Goal: Transaction & Acquisition: Book appointment/travel/reservation

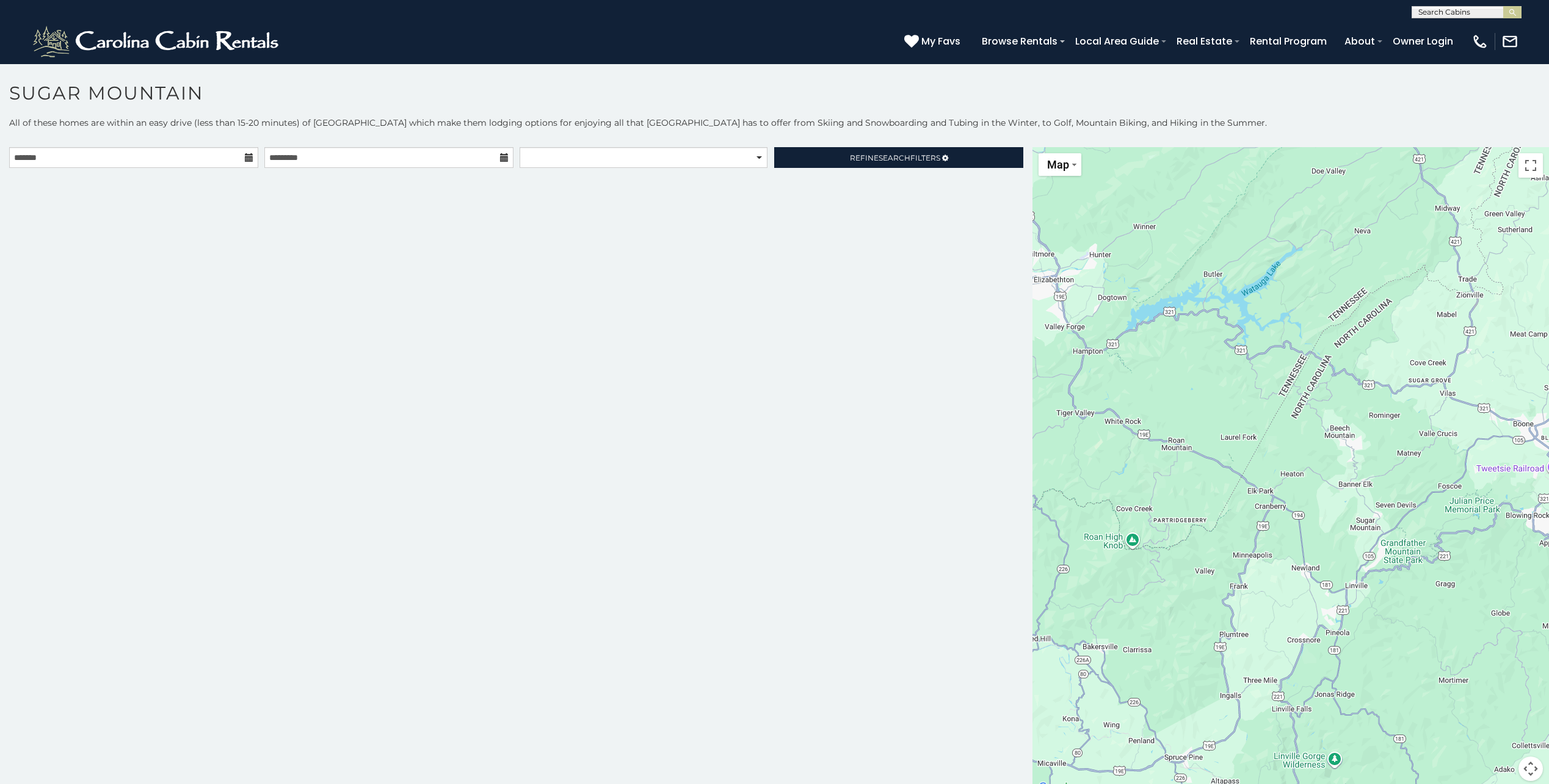
click at [623, 93] on h1 "Sugar Mountain" at bounding box center [774, 99] width 1549 height 35
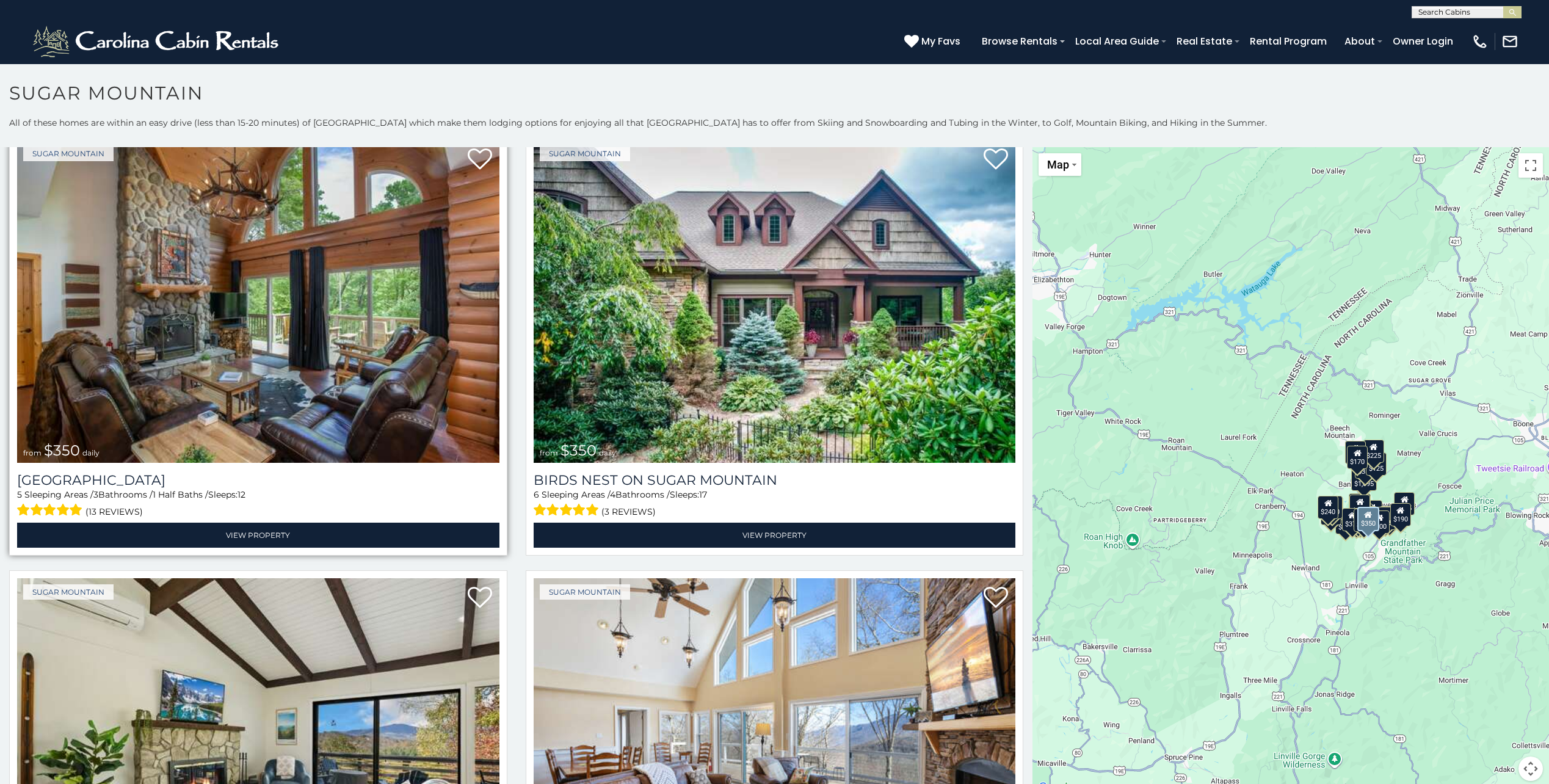
scroll to position [489, 0]
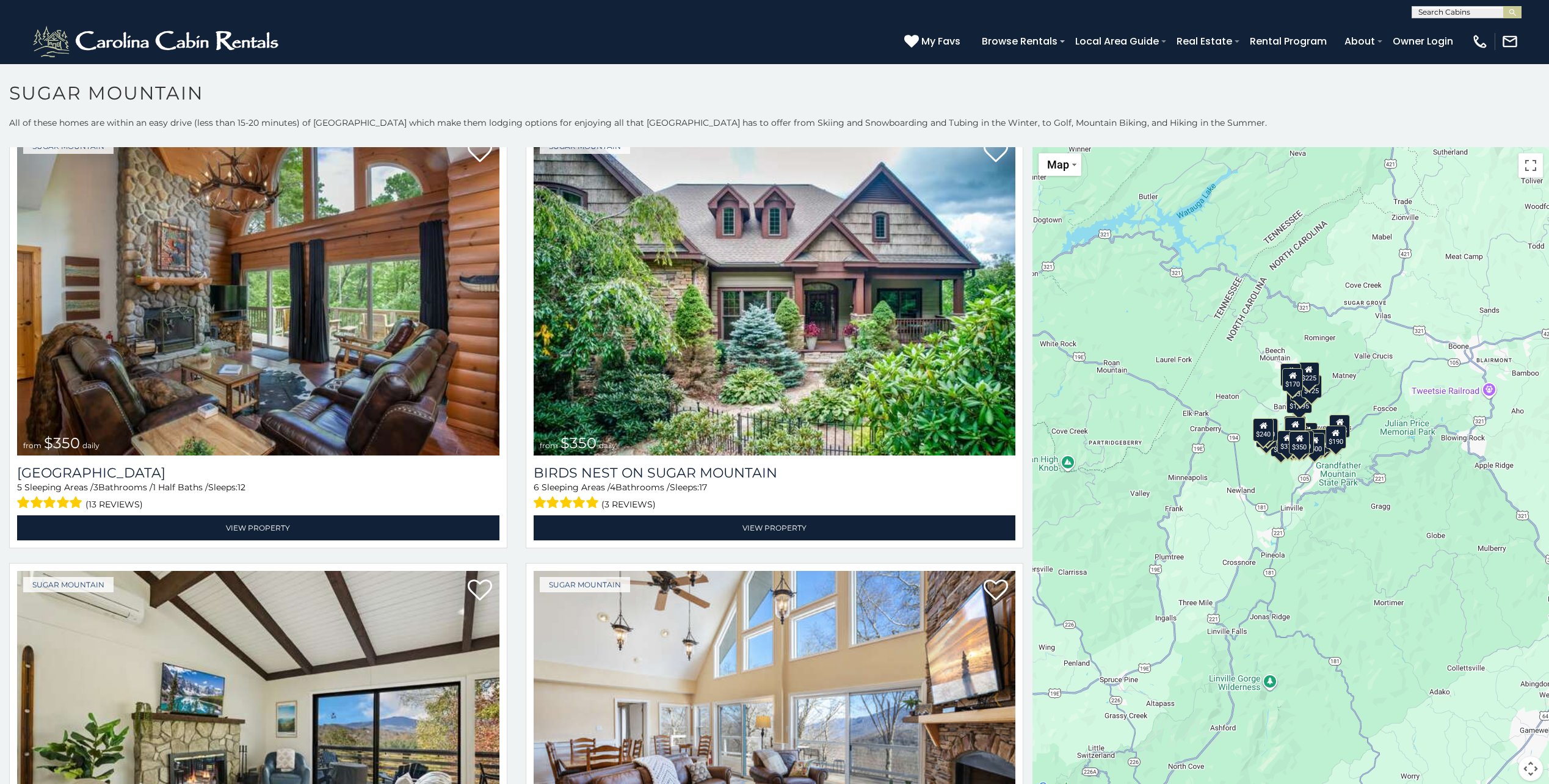
drag, startPoint x: 1192, startPoint y: 527, endPoint x: 1119, endPoint y: 469, distance: 93.2
click at [1119, 469] on div "$650 $375 $350 $350 $200 $375 $195 $265 $190 $175 $155 $290 $175 $345 $1,095 $1…" at bounding box center [1290, 471] width 517 height 648
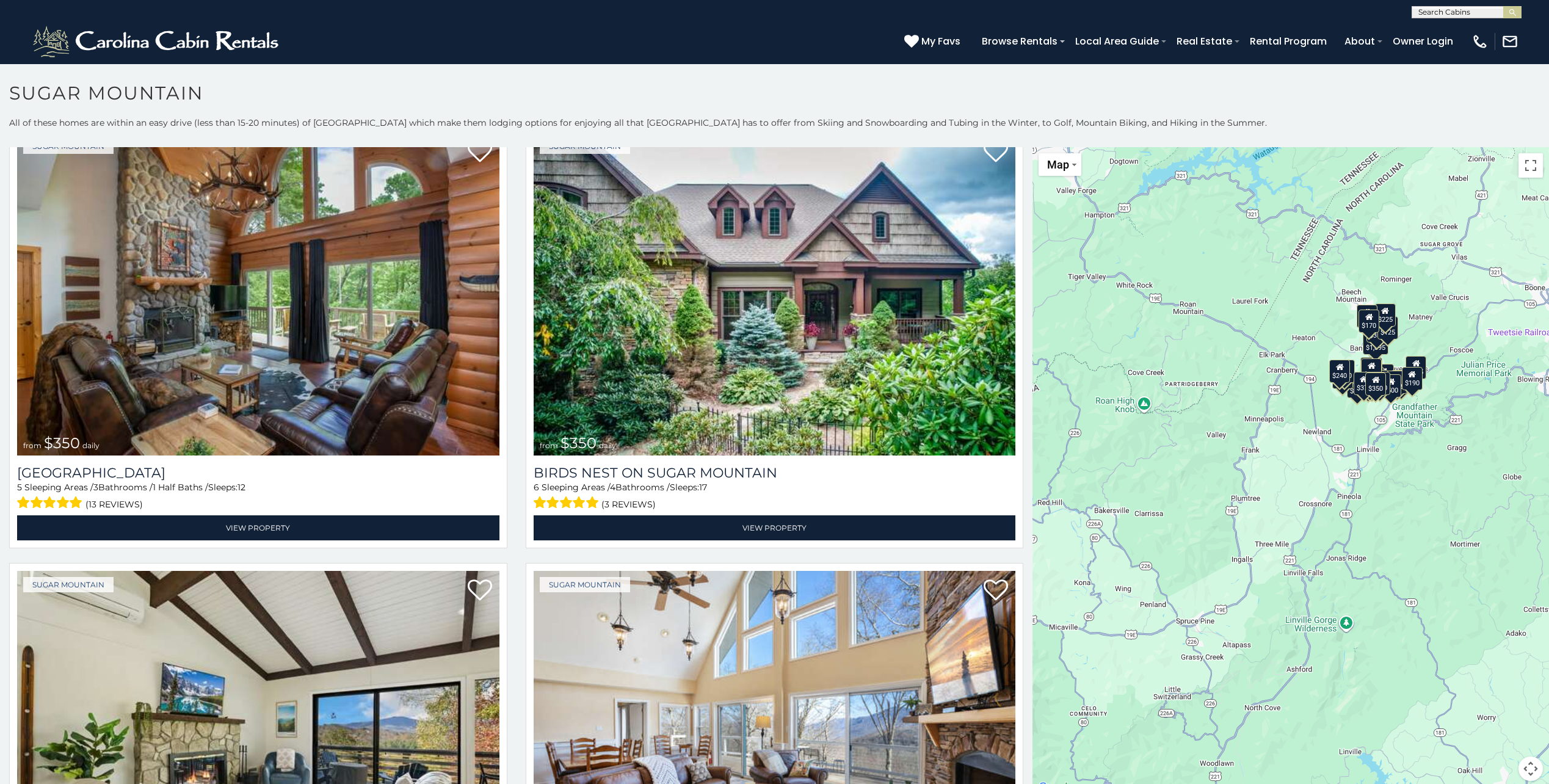
drag, startPoint x: 1197, startPoint y: 486, endPoint x: 1312, endPoint y: 436, distance: 125.4
click at [1312, 436] on div "$650 $375 $350 $350 $200 $375 $195 $265 $190 $175 $155 $290 $175 $345 $1,095 $1…" at bounding box center [1290, 471] width 517 height 648
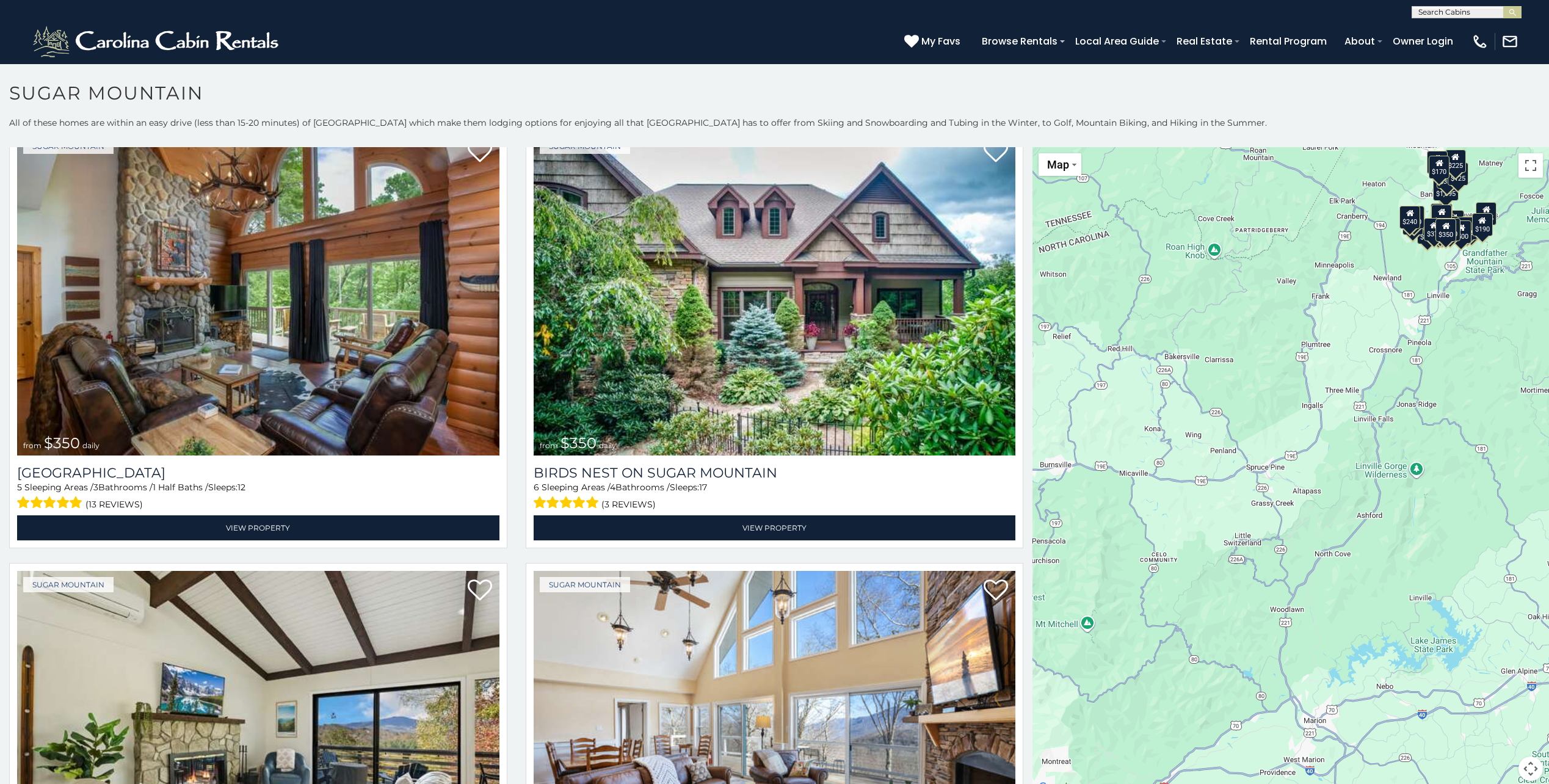
drag, startPoint x: 1266, startPoint y: 503, endPoint x: 1189, endPoint y: 434, distance: 103.4
click at [1189, 434] on div "$650 $375 $350 $350 $200 $375 $195 $265 $190 $175 $155 $290 $175 $345 $1,095 $1…" at bounding box center [1290, 471] width 517 height 648
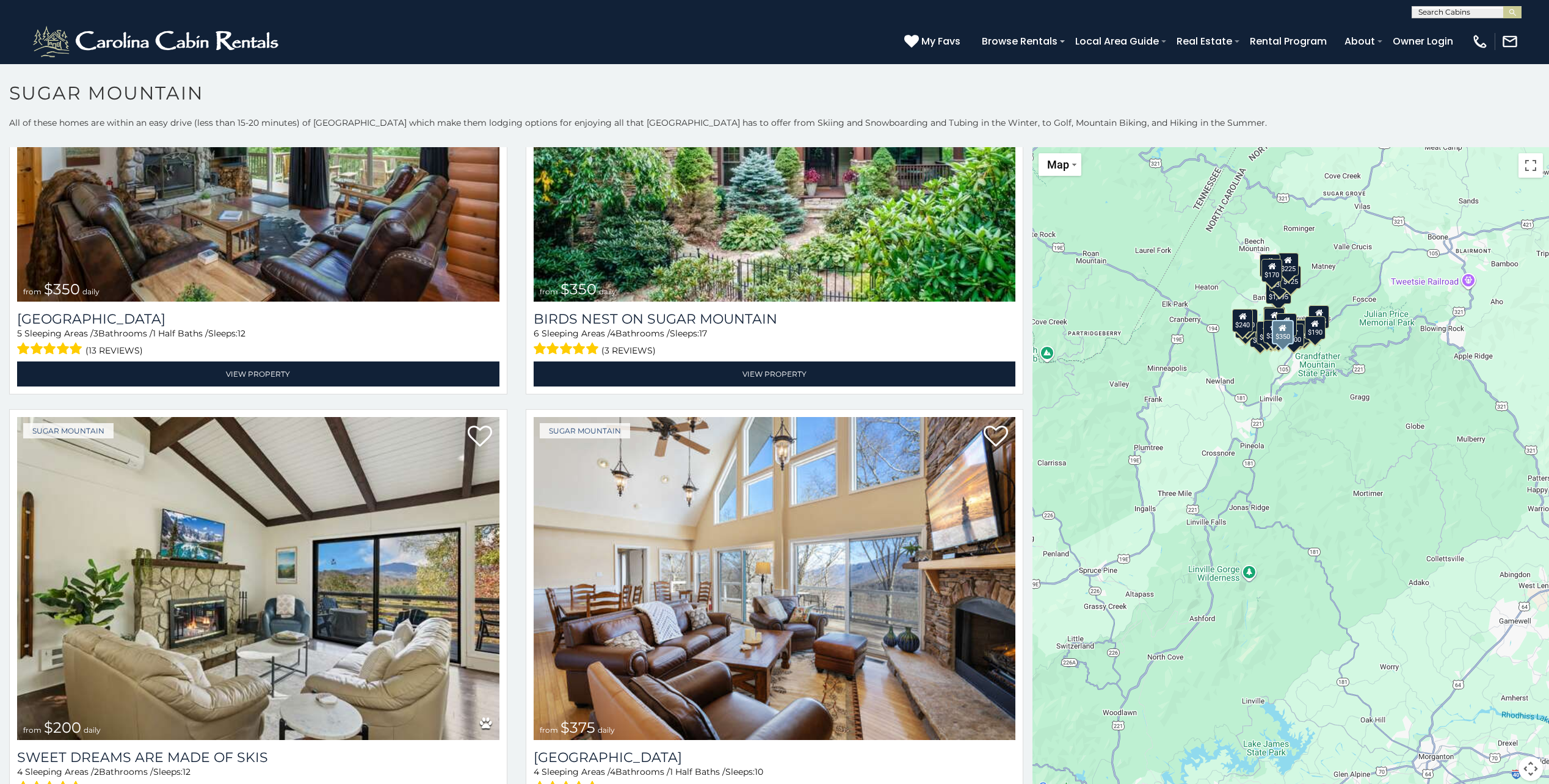
scroll to position [671, 0]
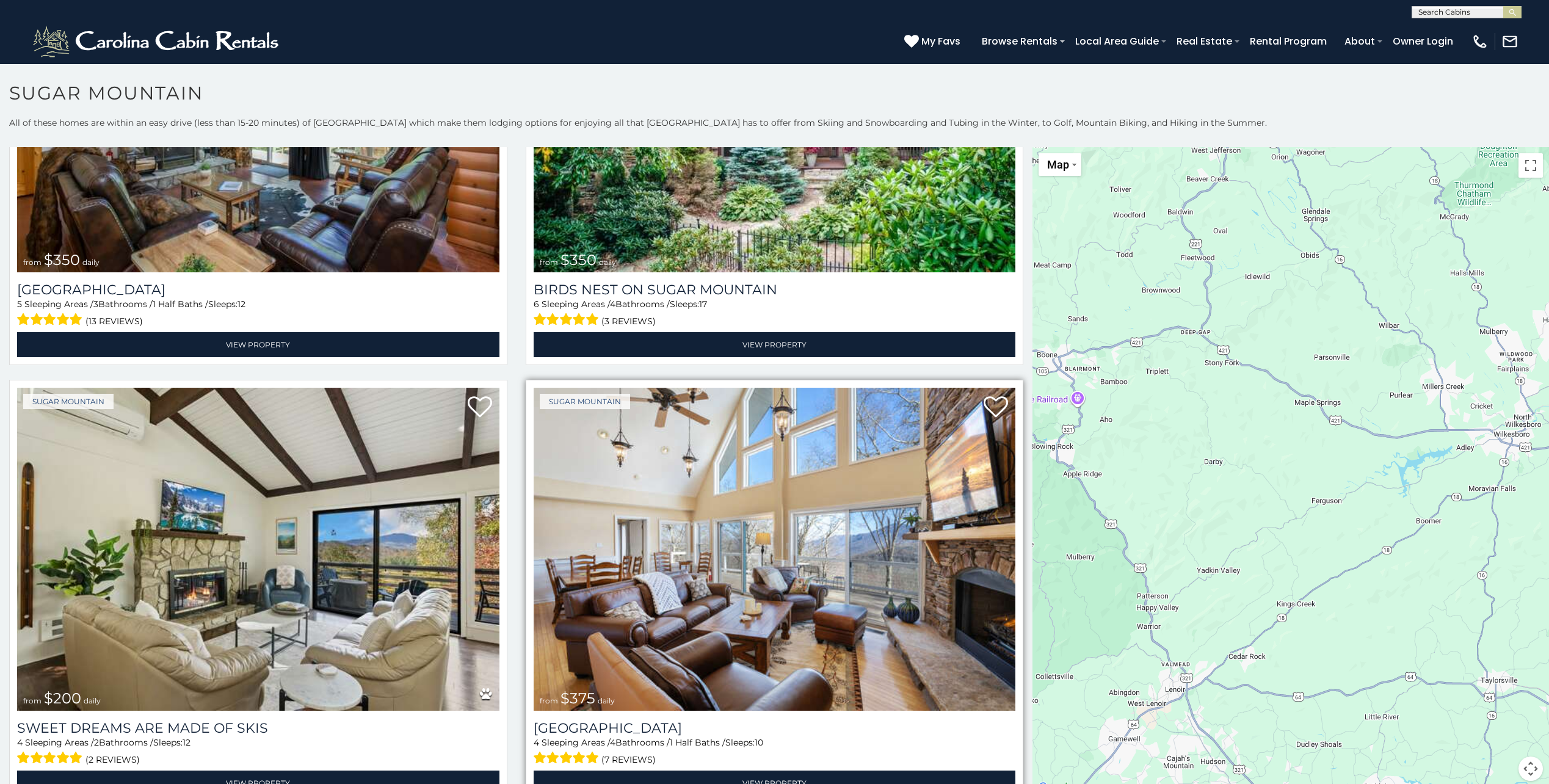
drag, startPoint x: 1293, startPoint y: 443, endPoint x: 991, endPoint y: 531, distance: 314.6
click at [991, 147] on main "**********" at bounding box center [774, 147] width 1549 height 0
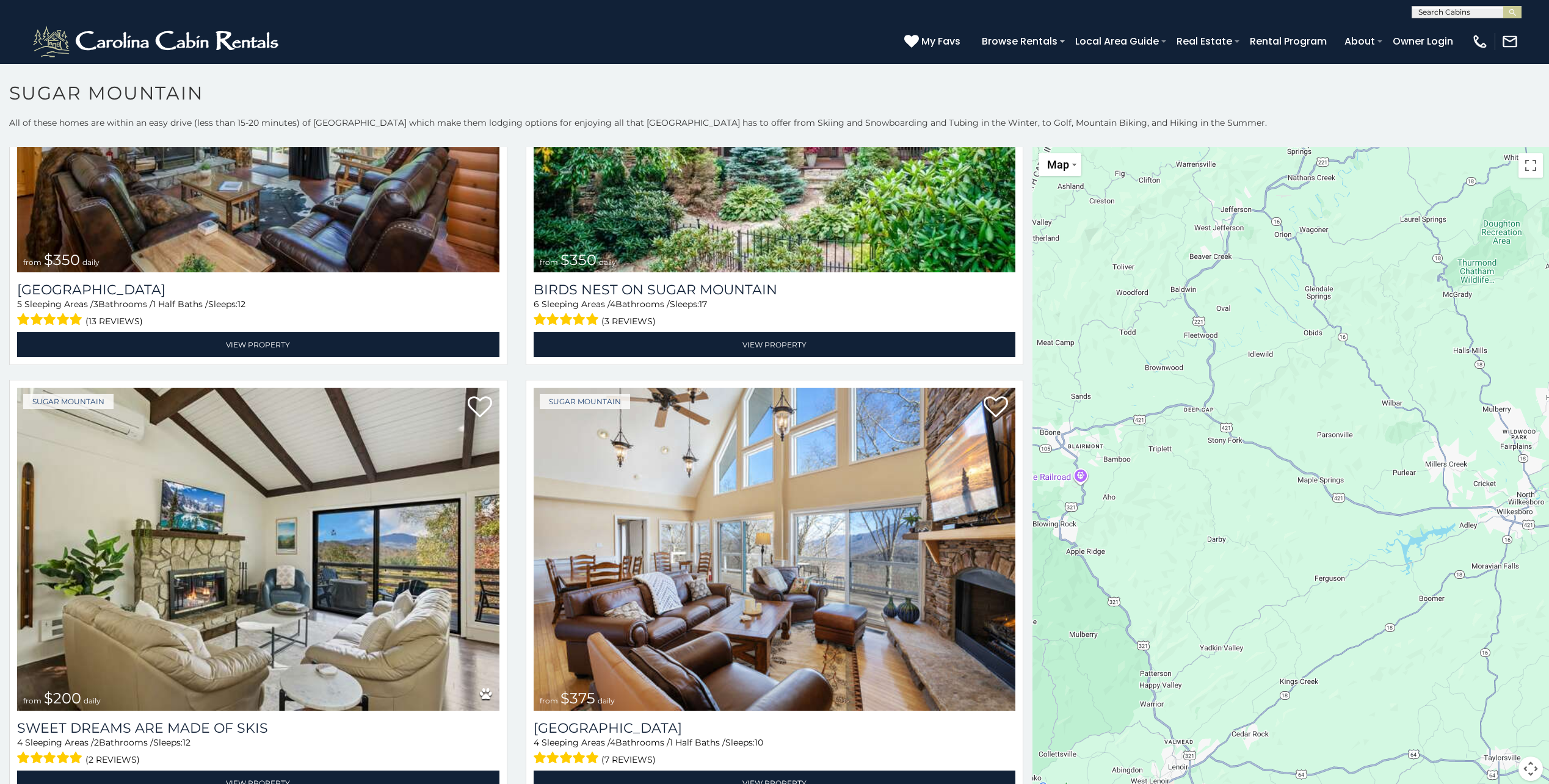
drag, startPoint x: 1306, startPoint y: 446, endPoint x: 1302, endPoint y: 524, distance: 78.1
click at [1309, 524] on div "$650 $375 $350 $350 $200 $375 $195 $265 $190 $175 $155 $290 $175 $345 $1,095 $1…" at bounding box center [1290, 471] width 517 height 648
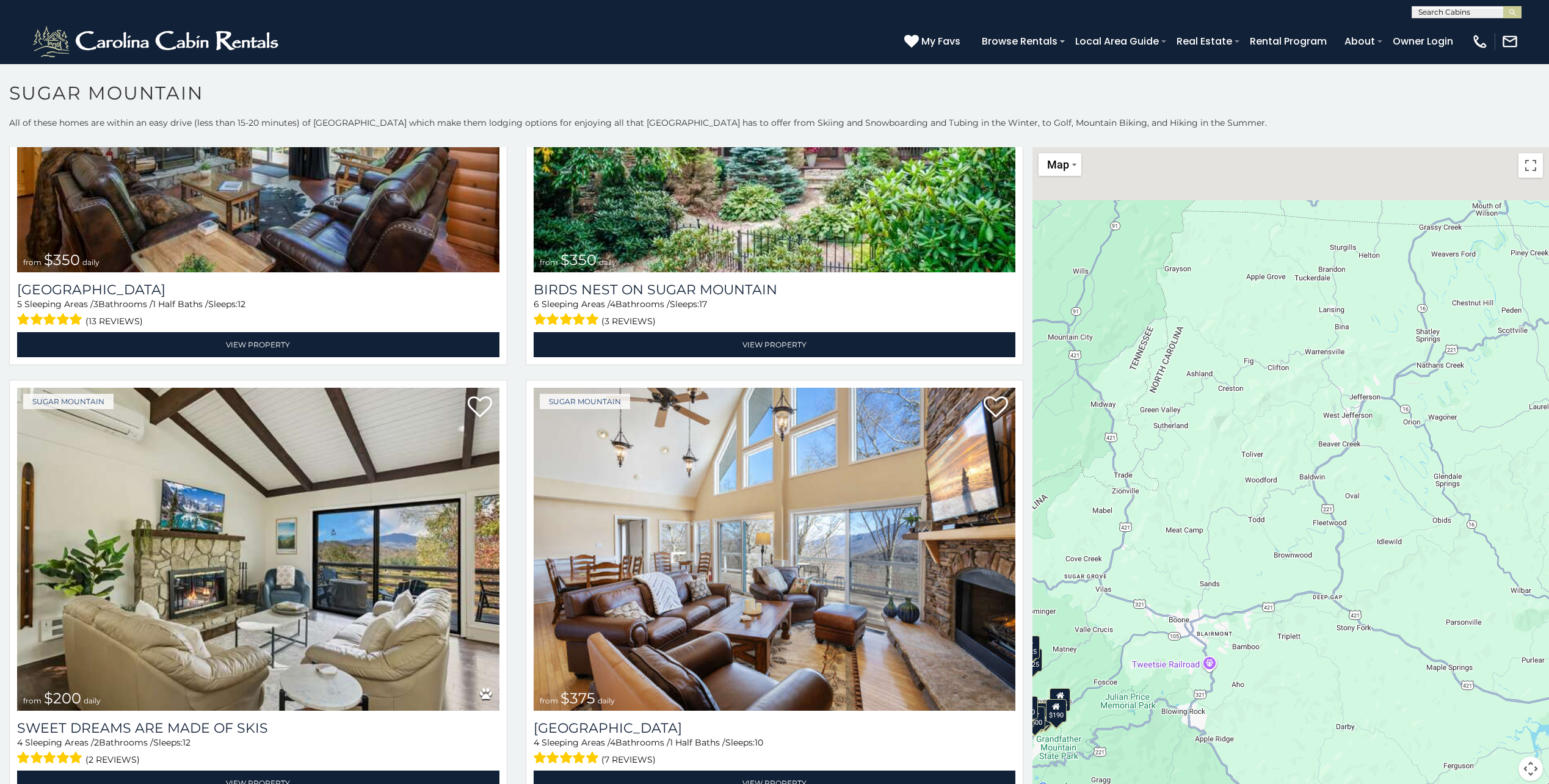
drag, startPoint x: 1199, startPoint y: 498, endPoint x: 1206, endPoint y: 524, distance: 26.9
click at [1206, 524] on div "$650 $375 $350 $350 $200 $375 $195 $265 $190 $175 $155 $290 $175 $345 $1,095 $1…" at bounding box center [1290, 471] width 517 height 648
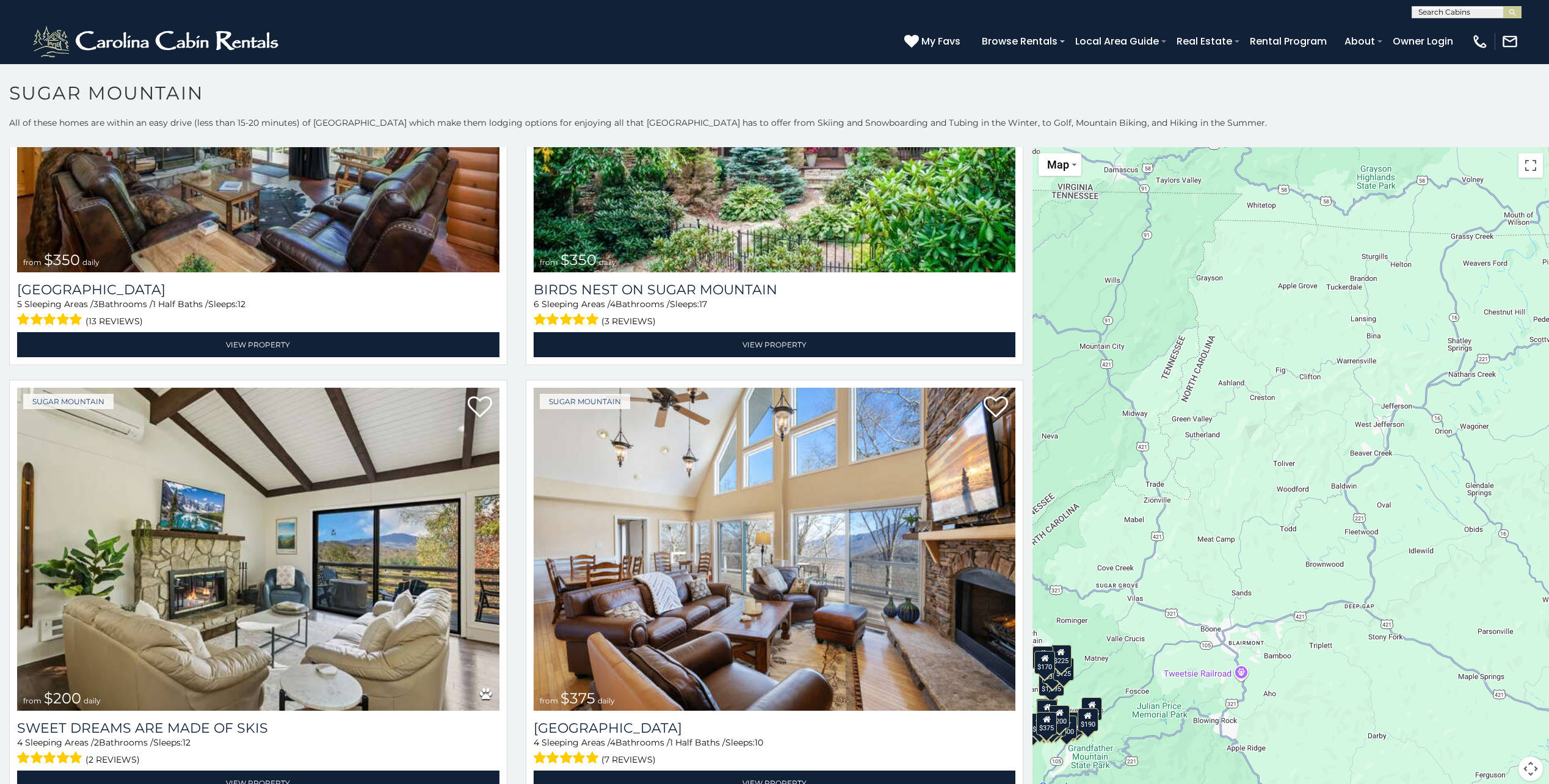
drag, startPoint x: 1158, startPoint y: 517, endPoint x: 1094, endPoint y: 490, distance: 69.5
click at [1241, 497] on div "$650 $375 $350 $350 $200 $375 $195 $265 $190 $175 $155 $290 $175 $345 $1,095 $1…" at bounding box center [1290, 471] width 517 height 648
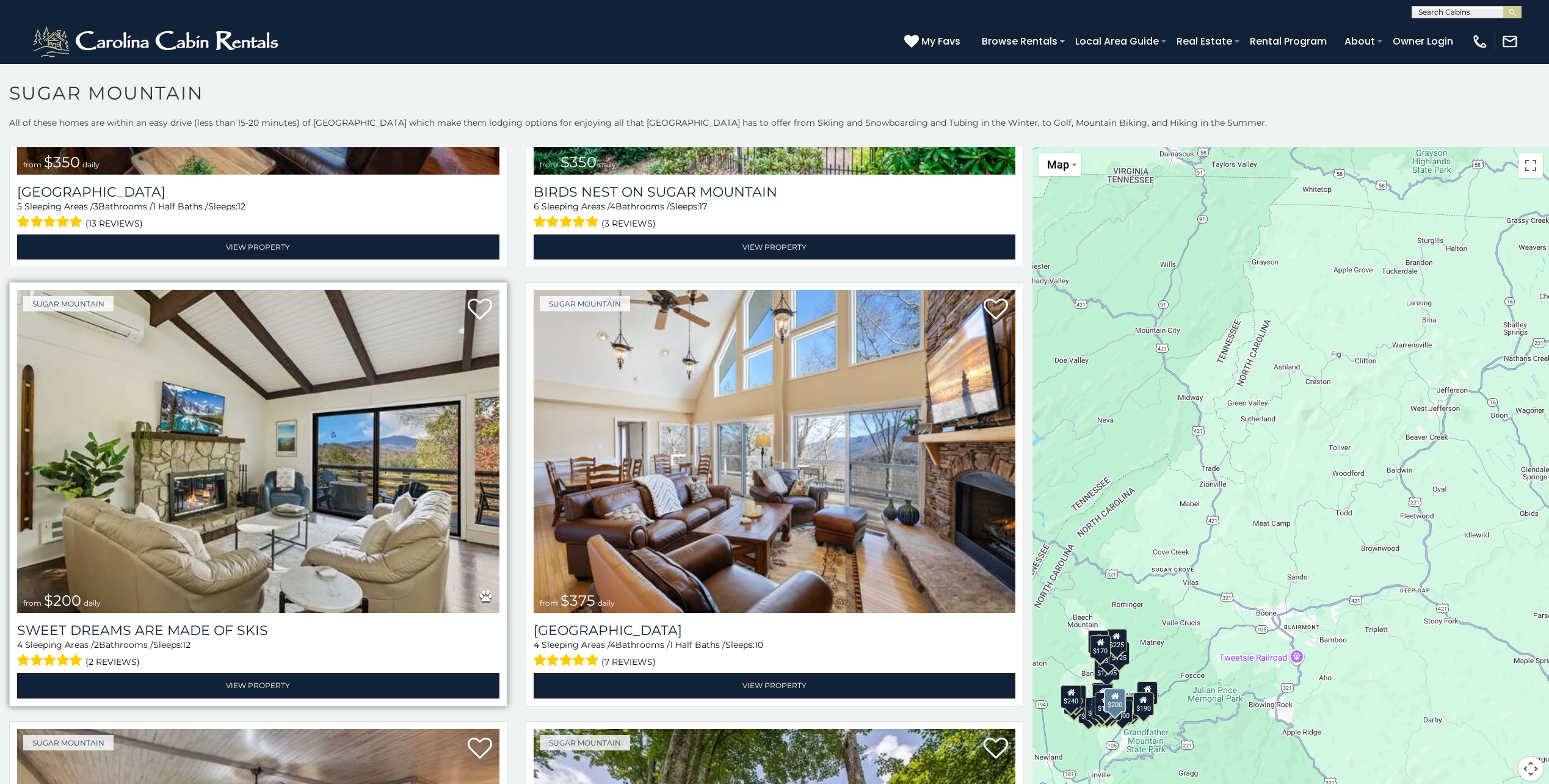
scroll to position [549, 0]
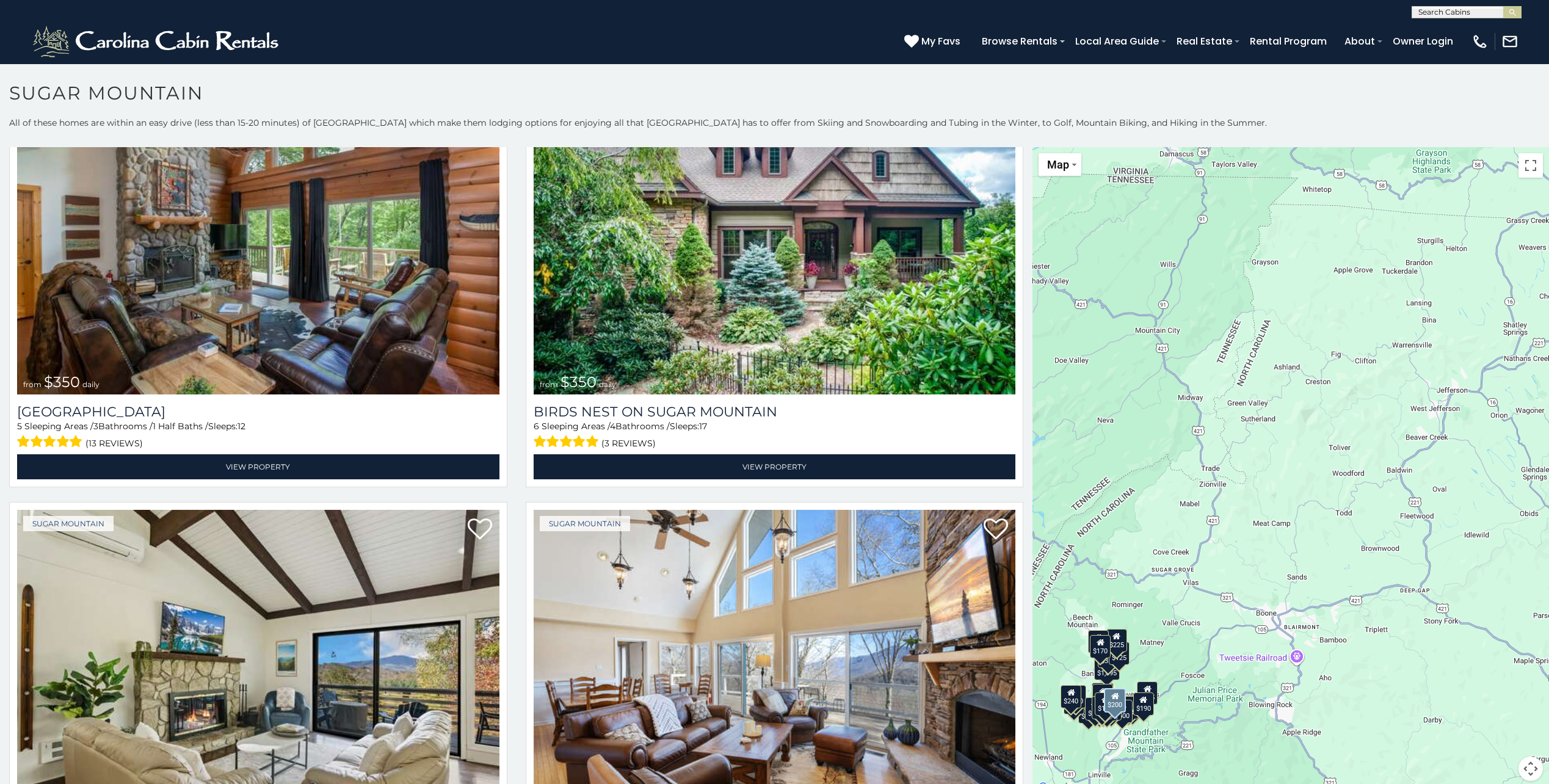
click at [510, 511] on div "Sugar Mountain from $200 daily Sweet Dreams Are Made Of Skis 4 Sleeping Areas /…" at bounding box center [258, 717] width 517 height 431
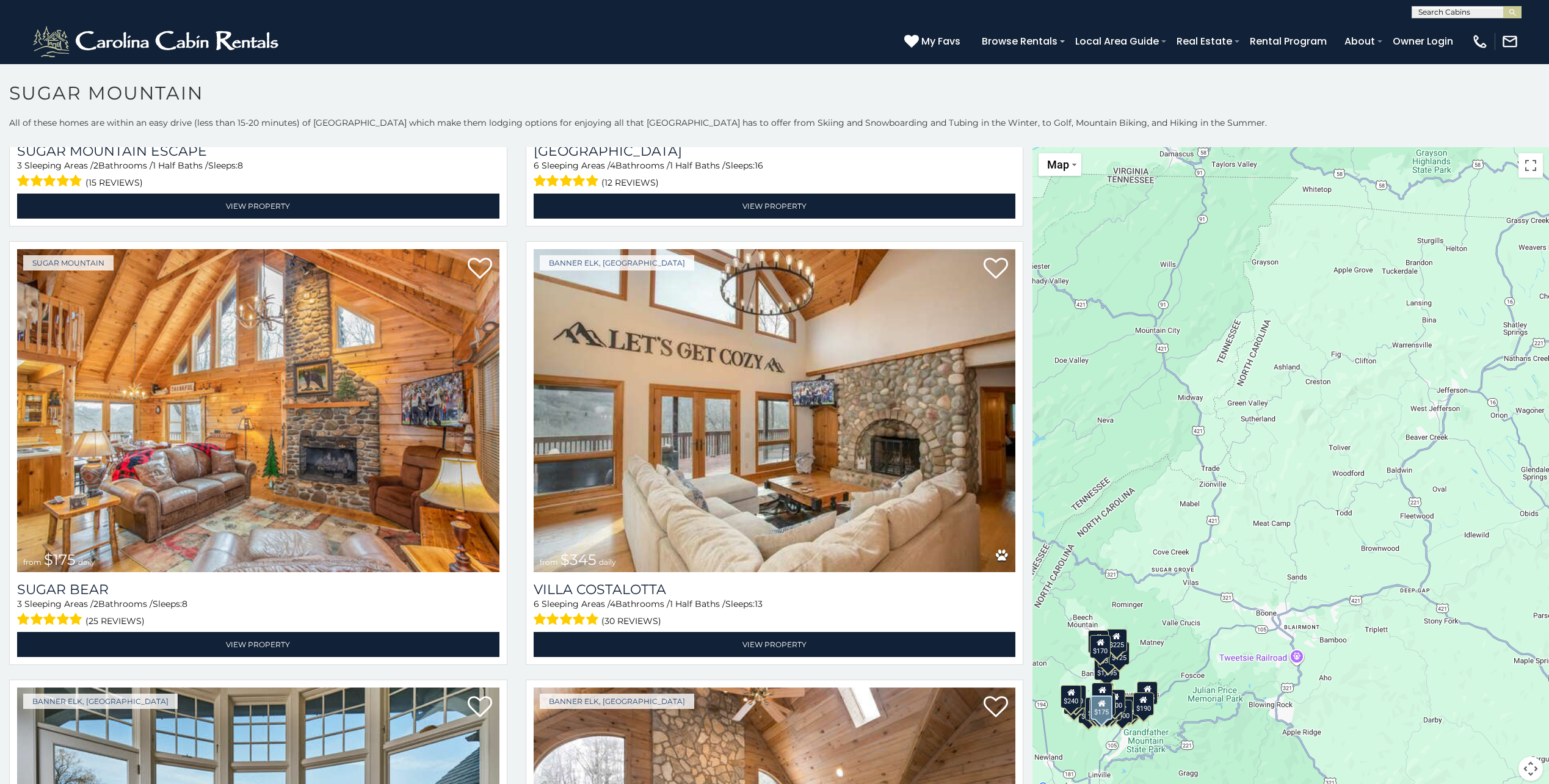
scroll to position [2869, 0]
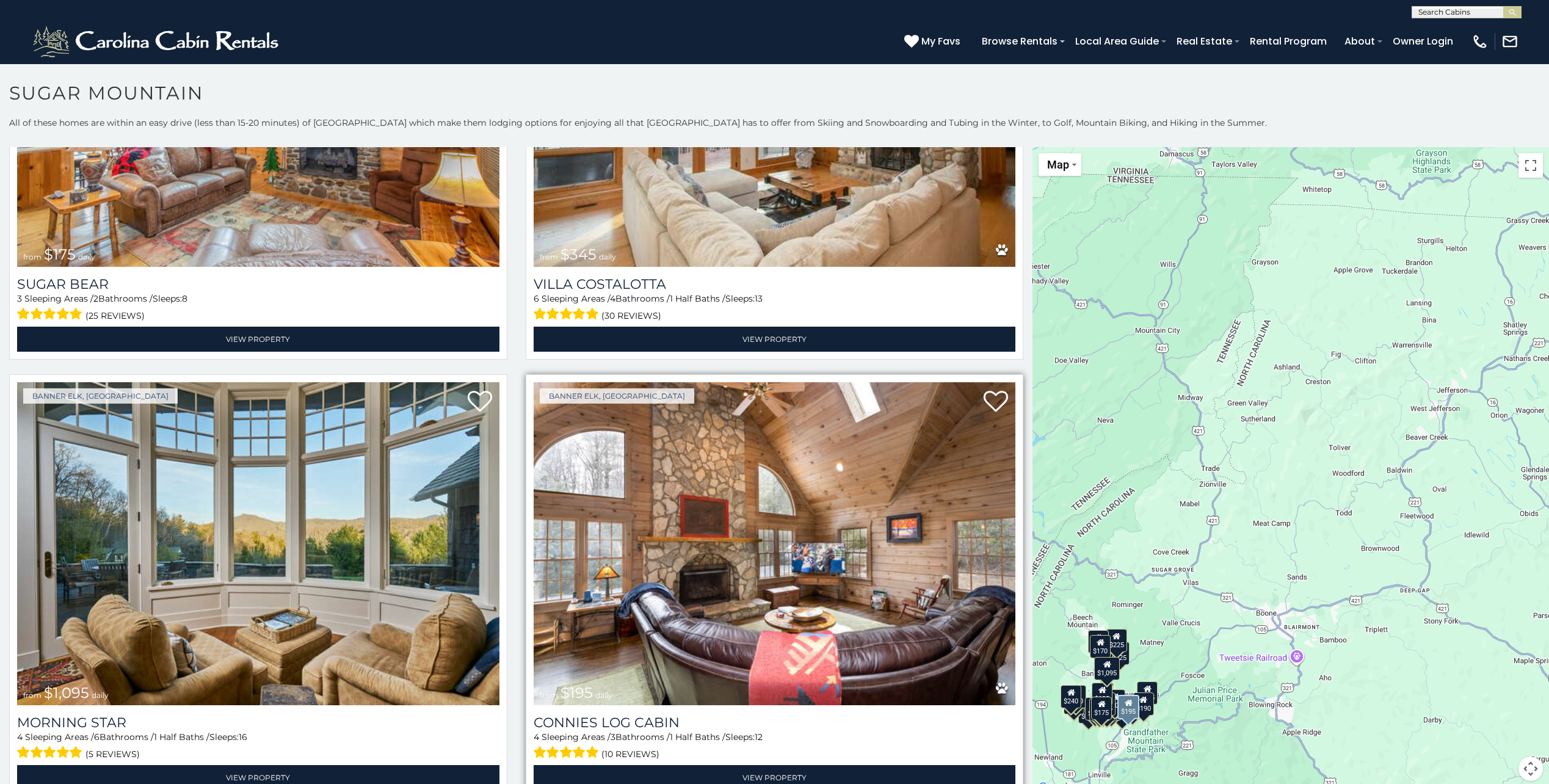
click at [735, 552] on img at bounding box center [774, 543] width 482 height 323
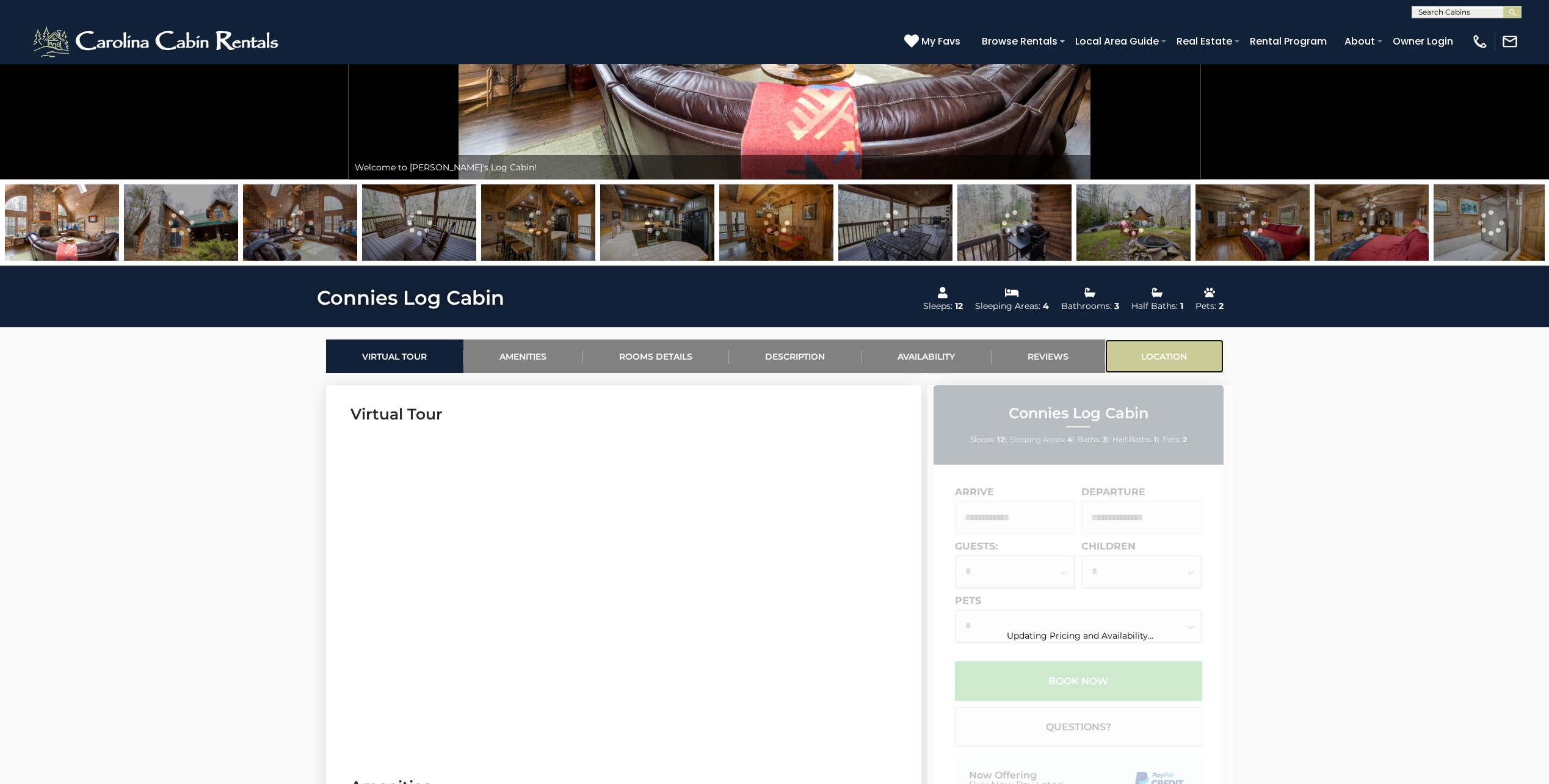
click at [1177, 361] on link "Location" at bounding box center [1164, 356] width 118 height 33
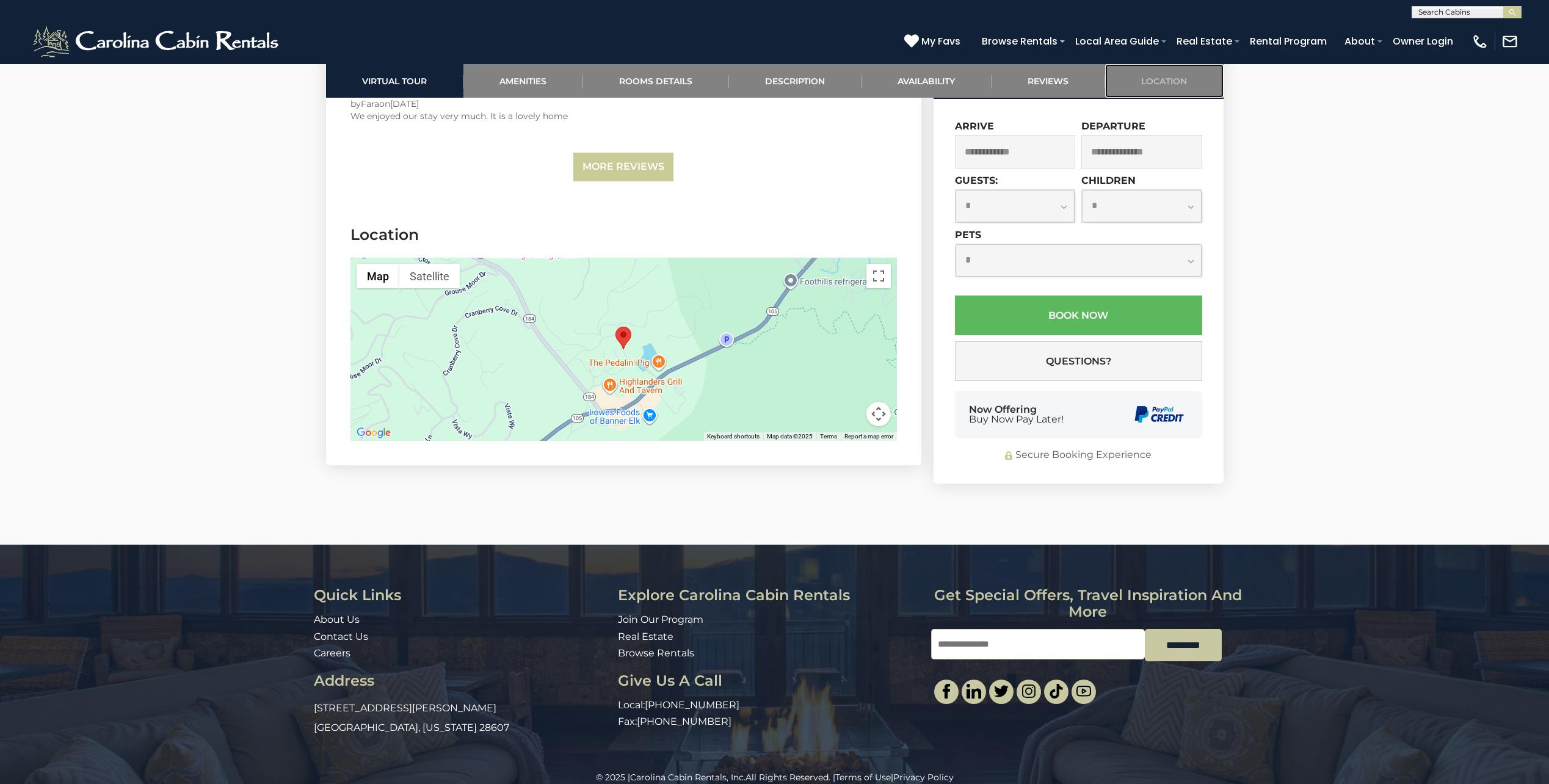
scroll to position [2963, 0]
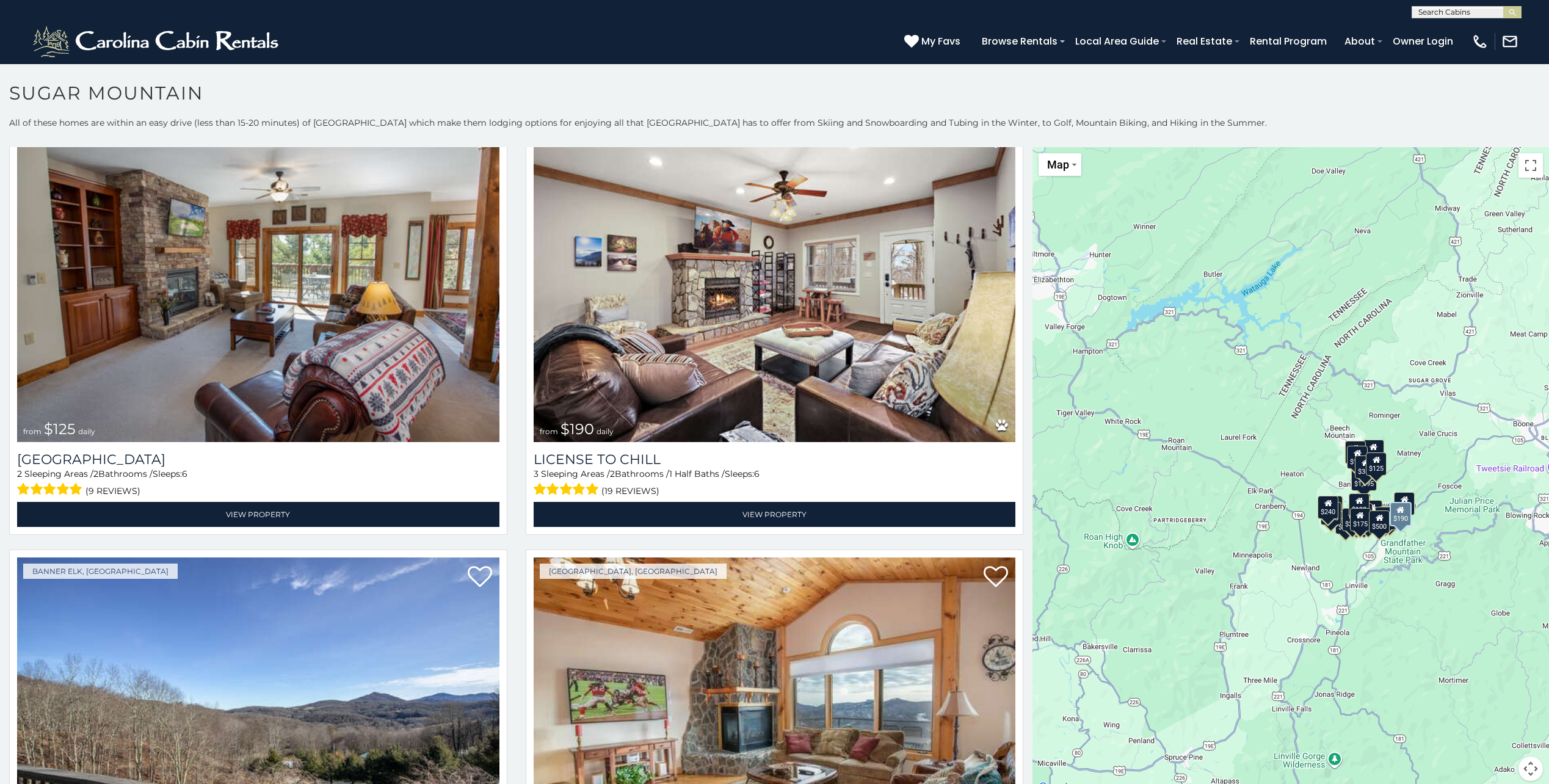
scroll to position [5432, 0]
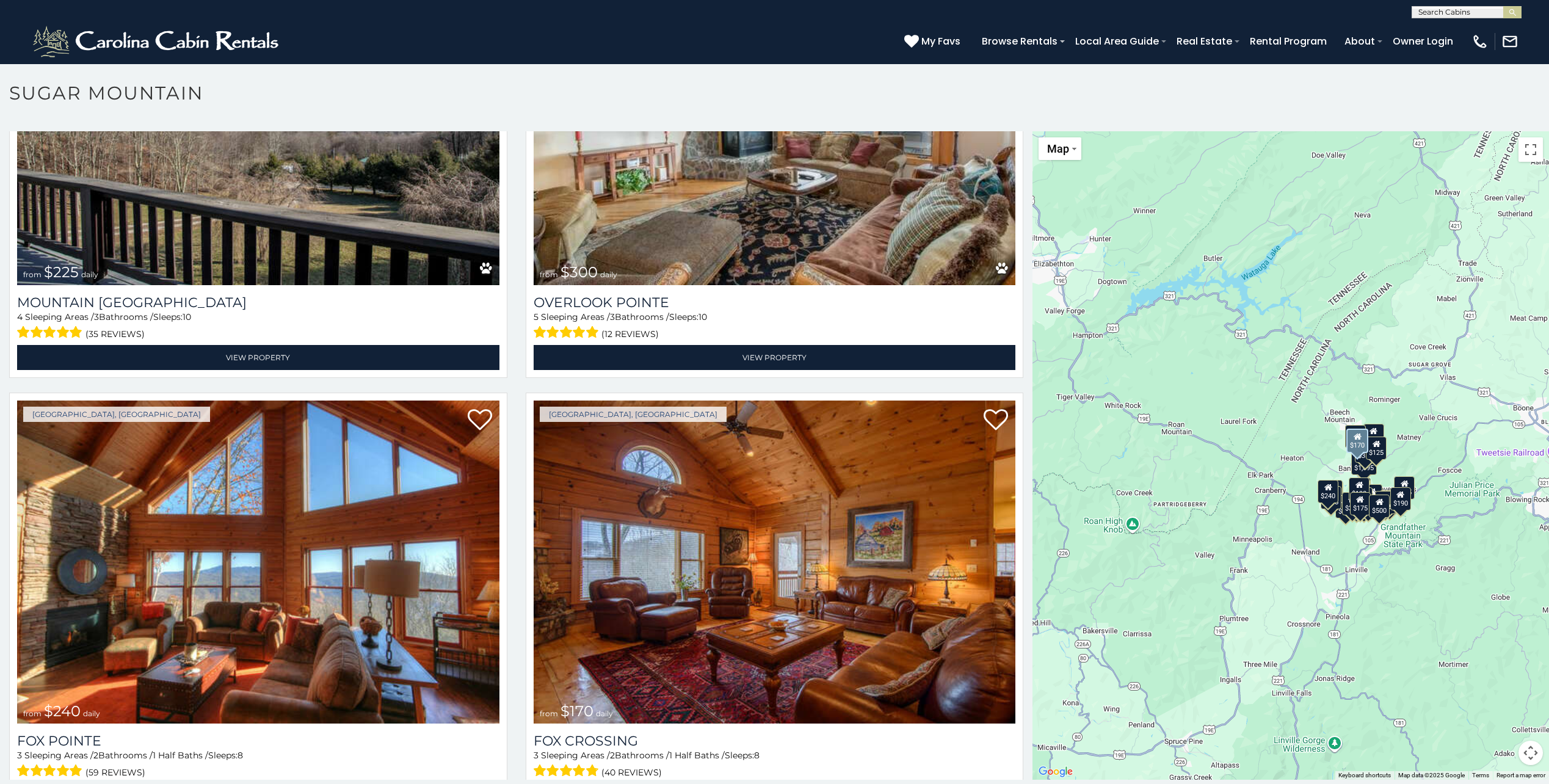
scroll to position [23, 0]
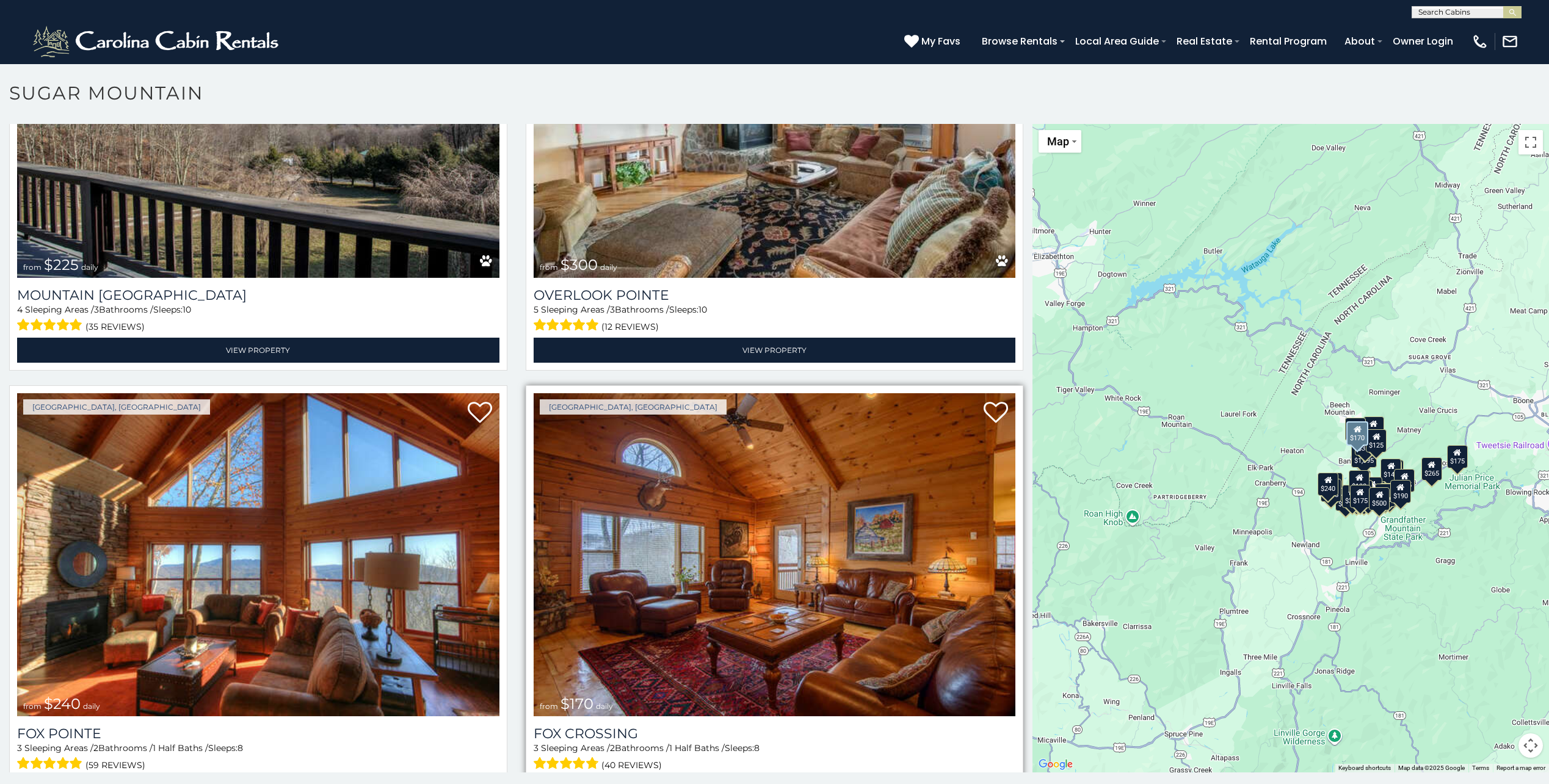
click at [693, 553] on img at bounding box center [774, 554] width 482 height 323
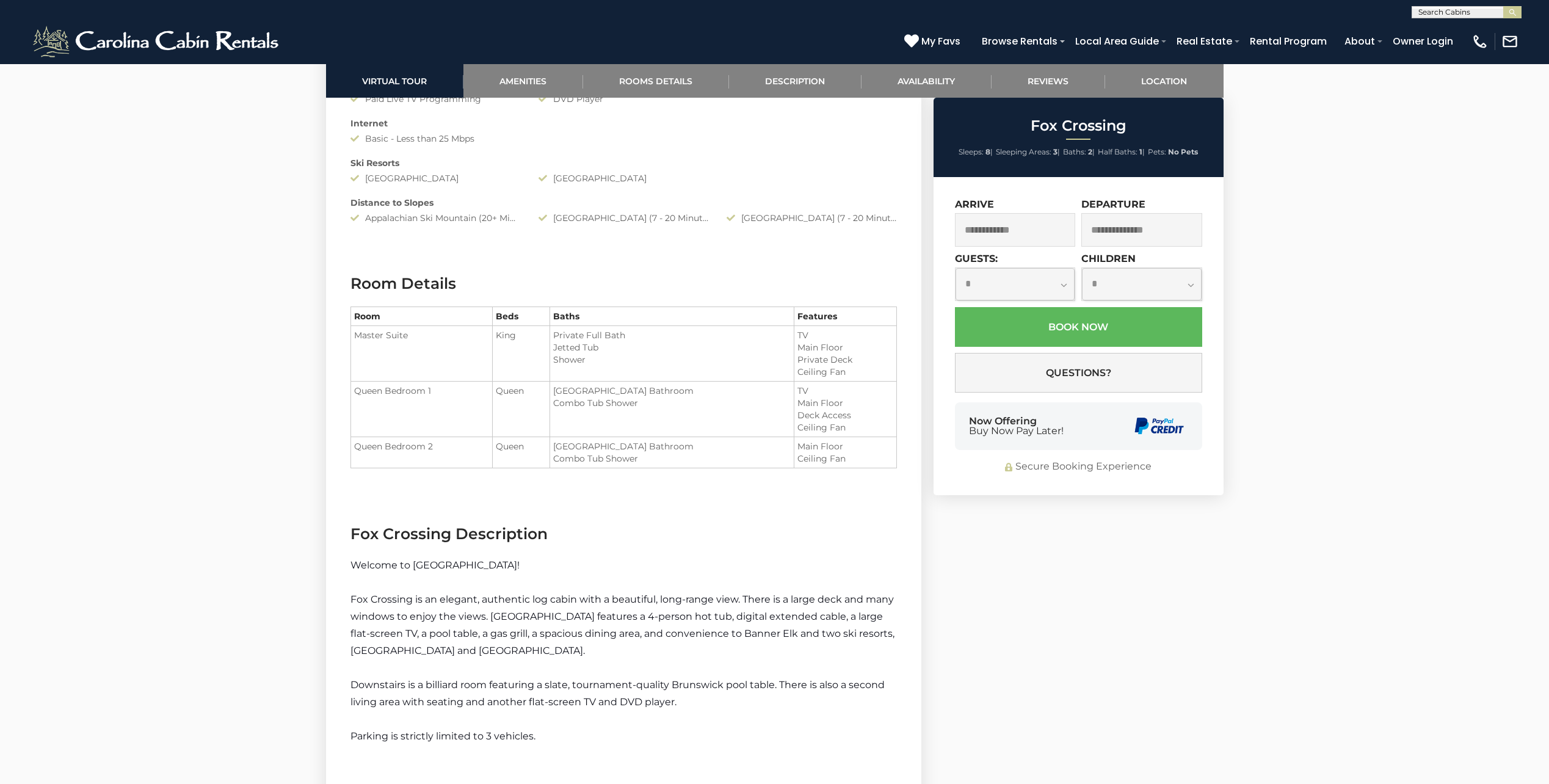
scroll to position [1587, 0]
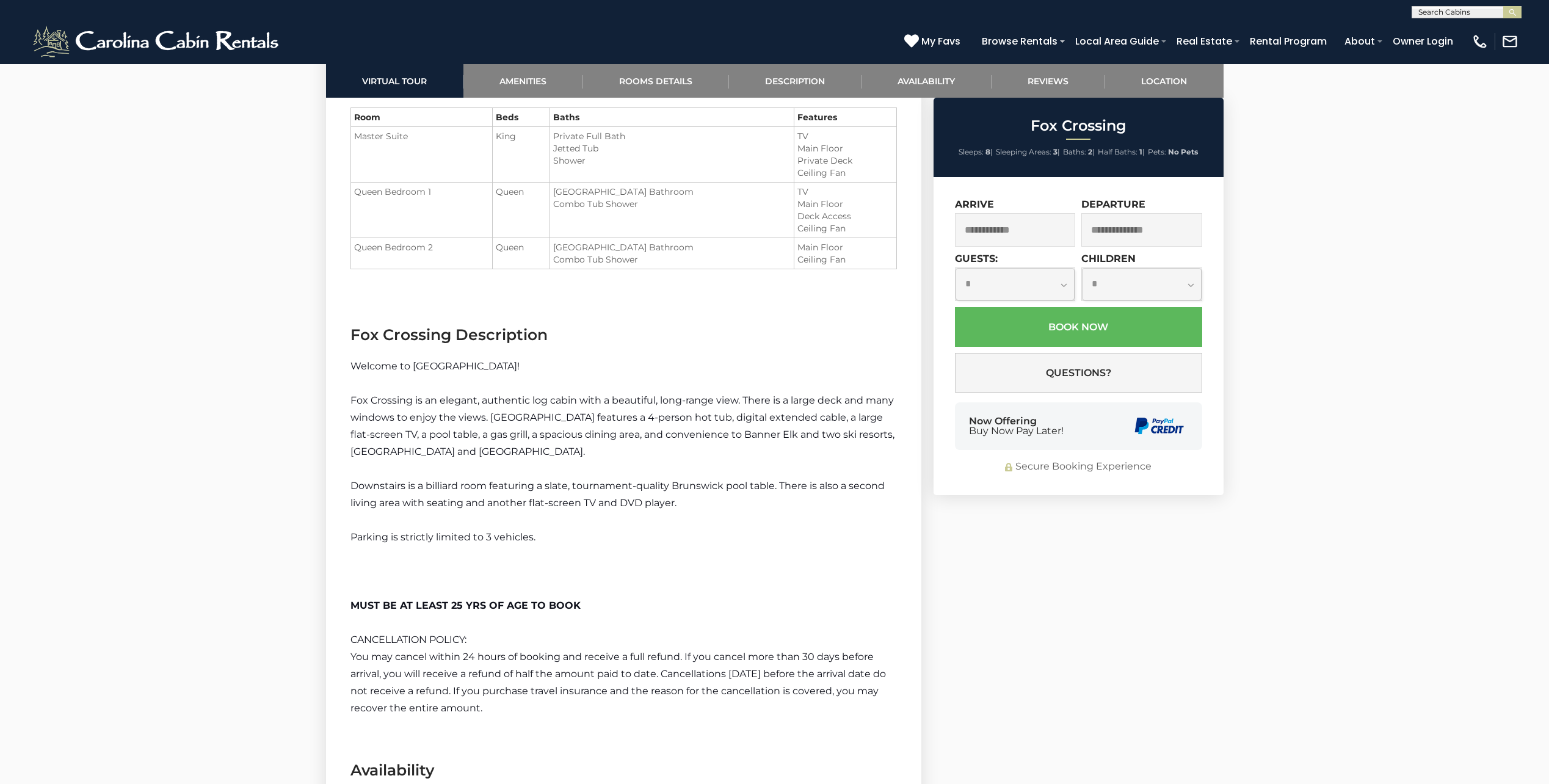
click at [793, 589] on div "MUST BE AT LEAST 25 YRS OF AGE TO BOOK" at bounding box center [623, 597] width 546 height 34
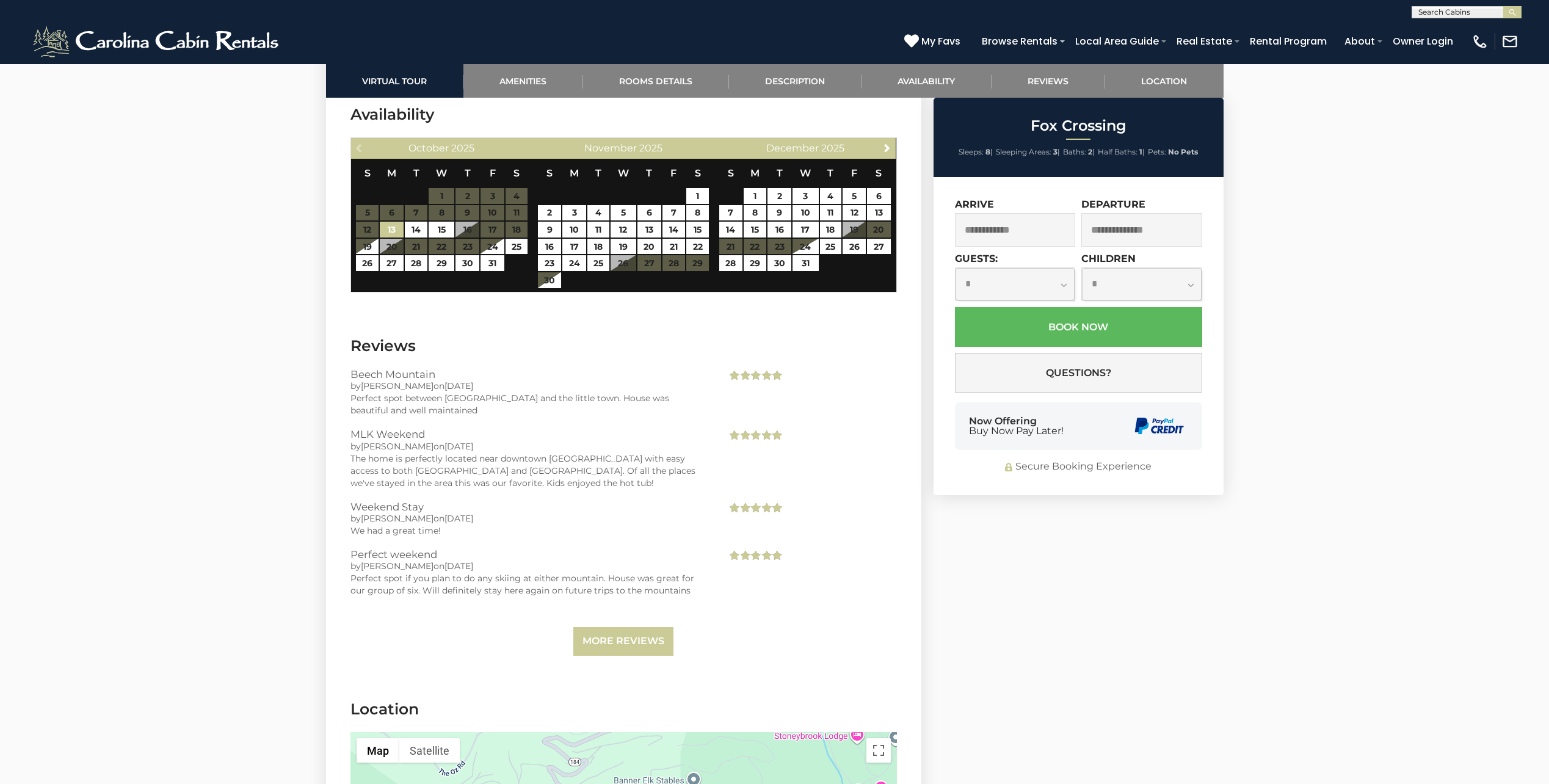
scroll to position [2442, 0]
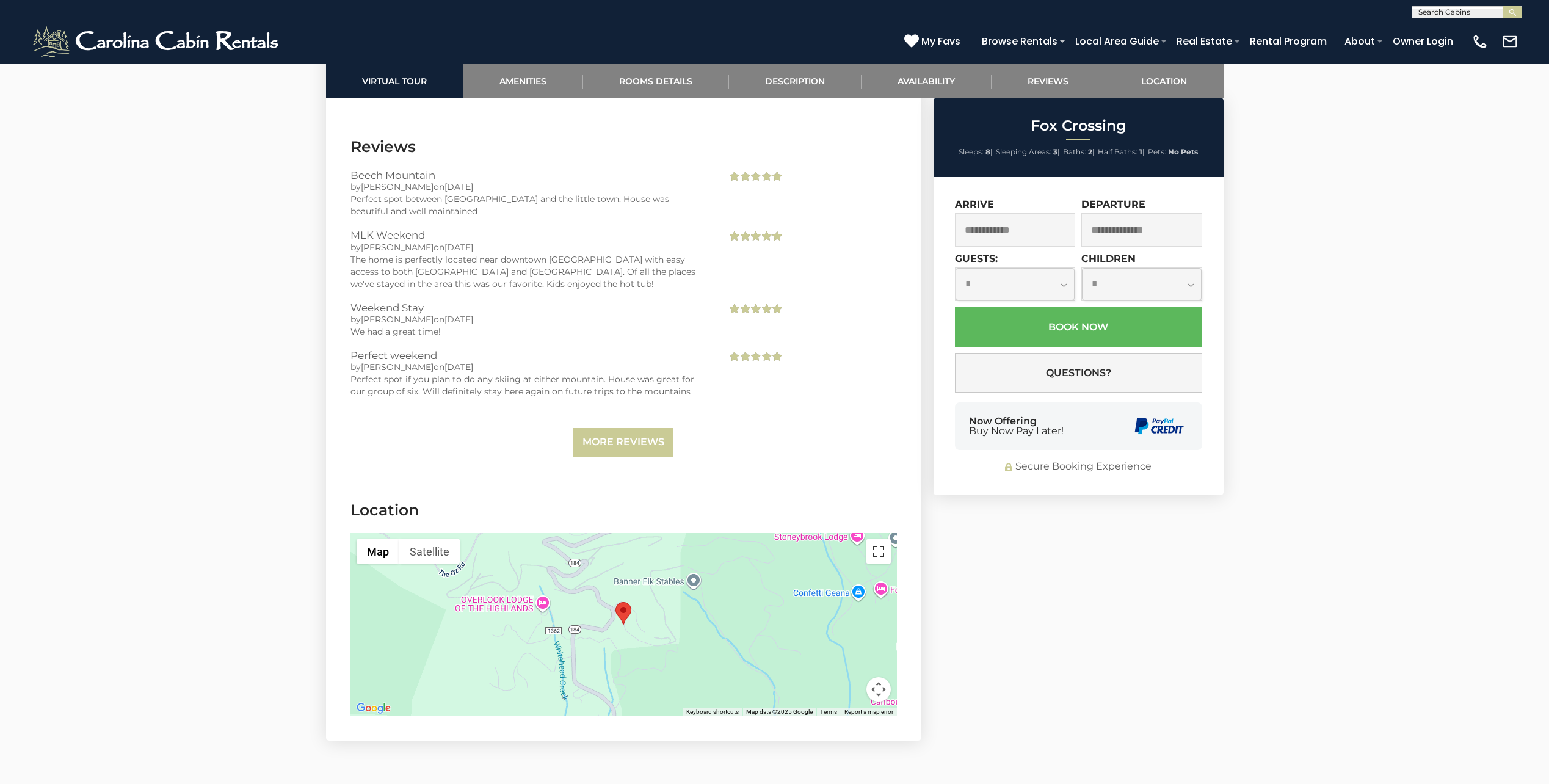
click at [884, 547] on button "Toggle fullscreen view" at bounding box center [878, 551] width 25 height 25
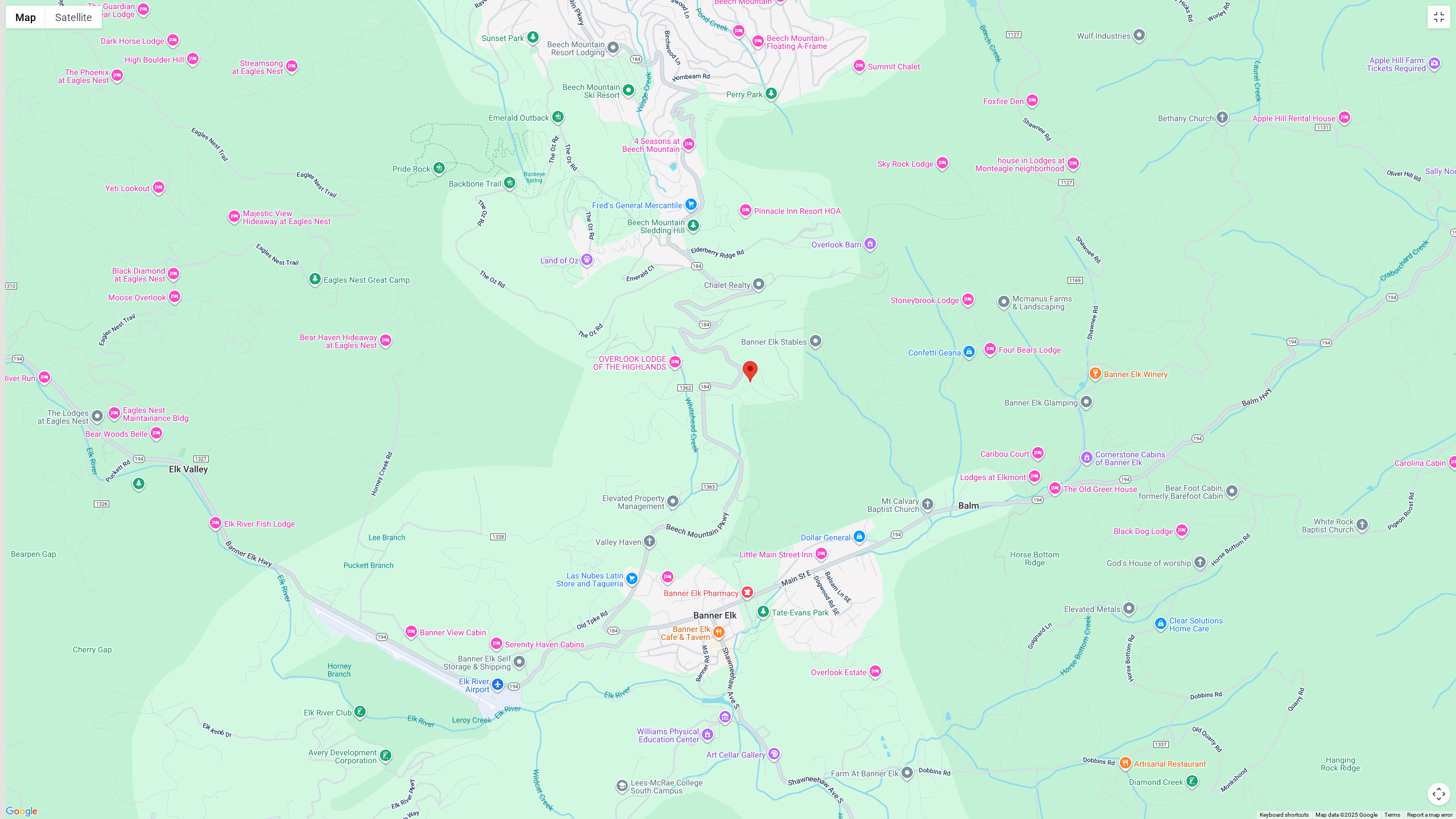
drag, startPoint x: 710, startPoint y: 493, endPoint x: 732, endPoint y: 465, distance: 35.6
click at [732, 465] on div at bounding box center [728, 409] width 1456 height 819
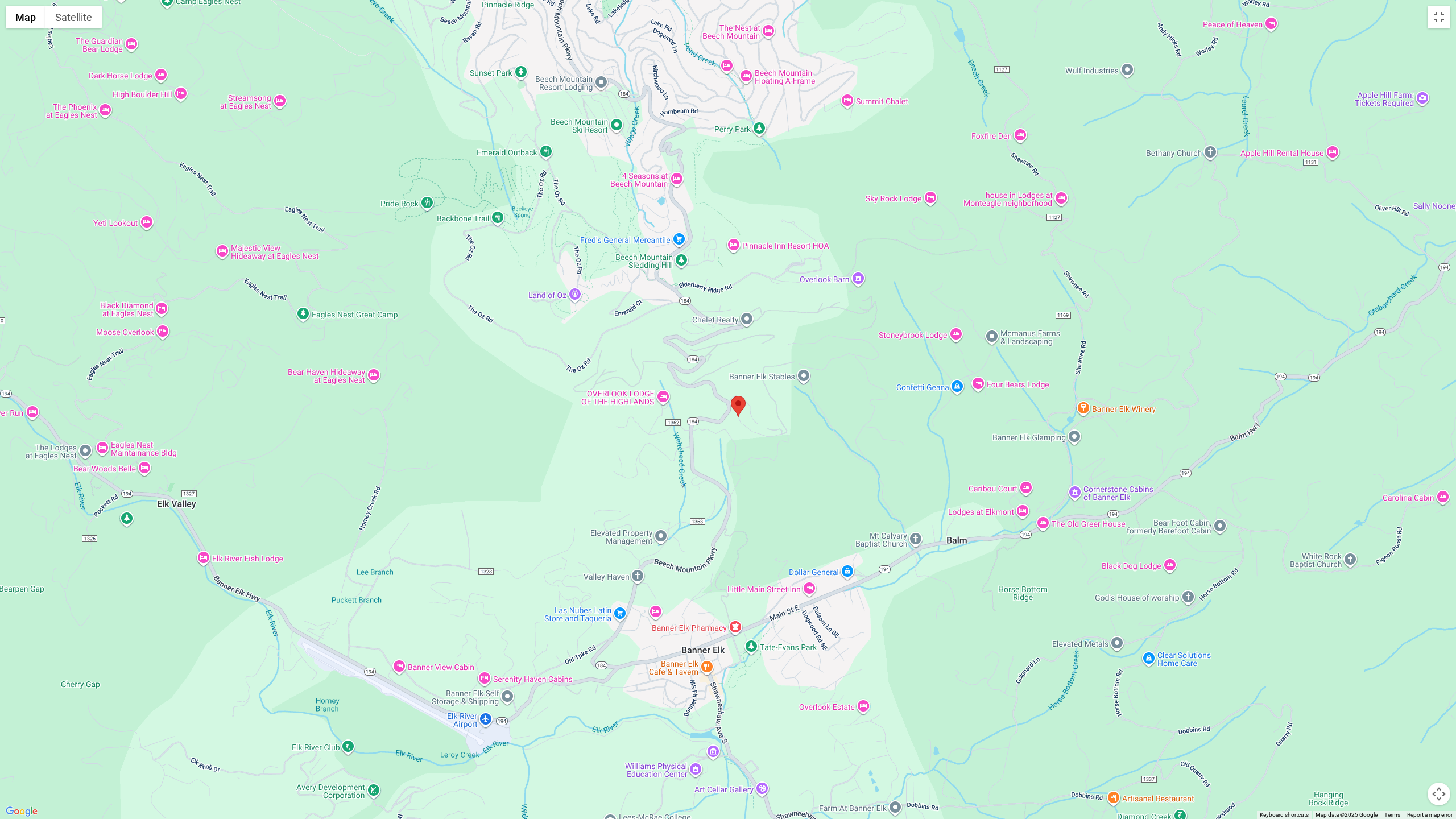
drag, startPoint x: 719, startPoint y: 496, endPoint x: 809, endPoint y: 440, distance: 106.0
click at [711, 522] on div at bounding box center [728, 409] width 1456 height 819
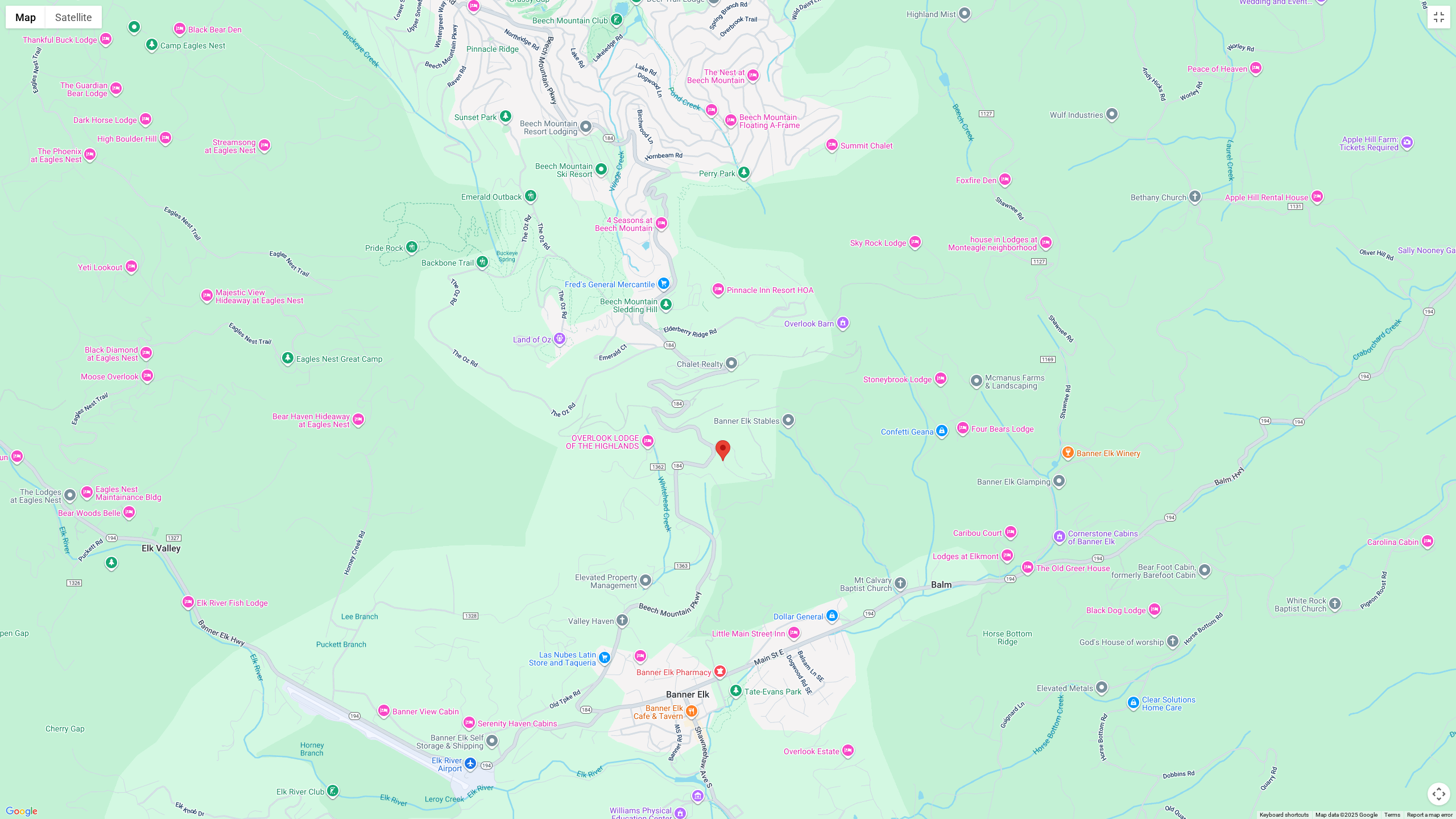
click at [69, 11] on button "Satellite" at bounding box center [73, 17] width 56 height 23
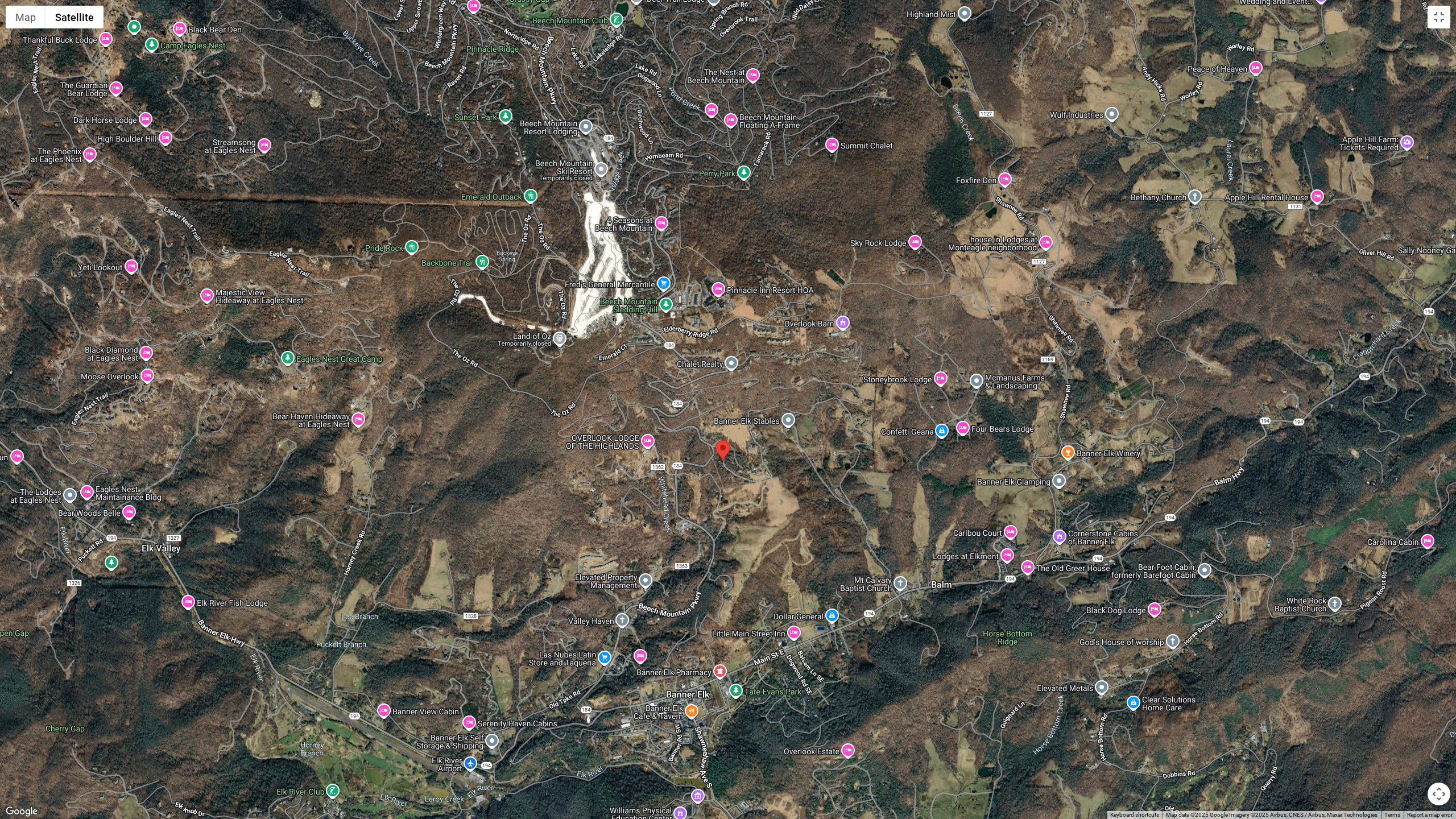
click at [1442, 730] on button "Map camera controls" at bounding box center [1439, 794] width 23 height 23
click at [1412, 730] on button "Zoom in" at bounding box center [1410, 737] width 23 height 23
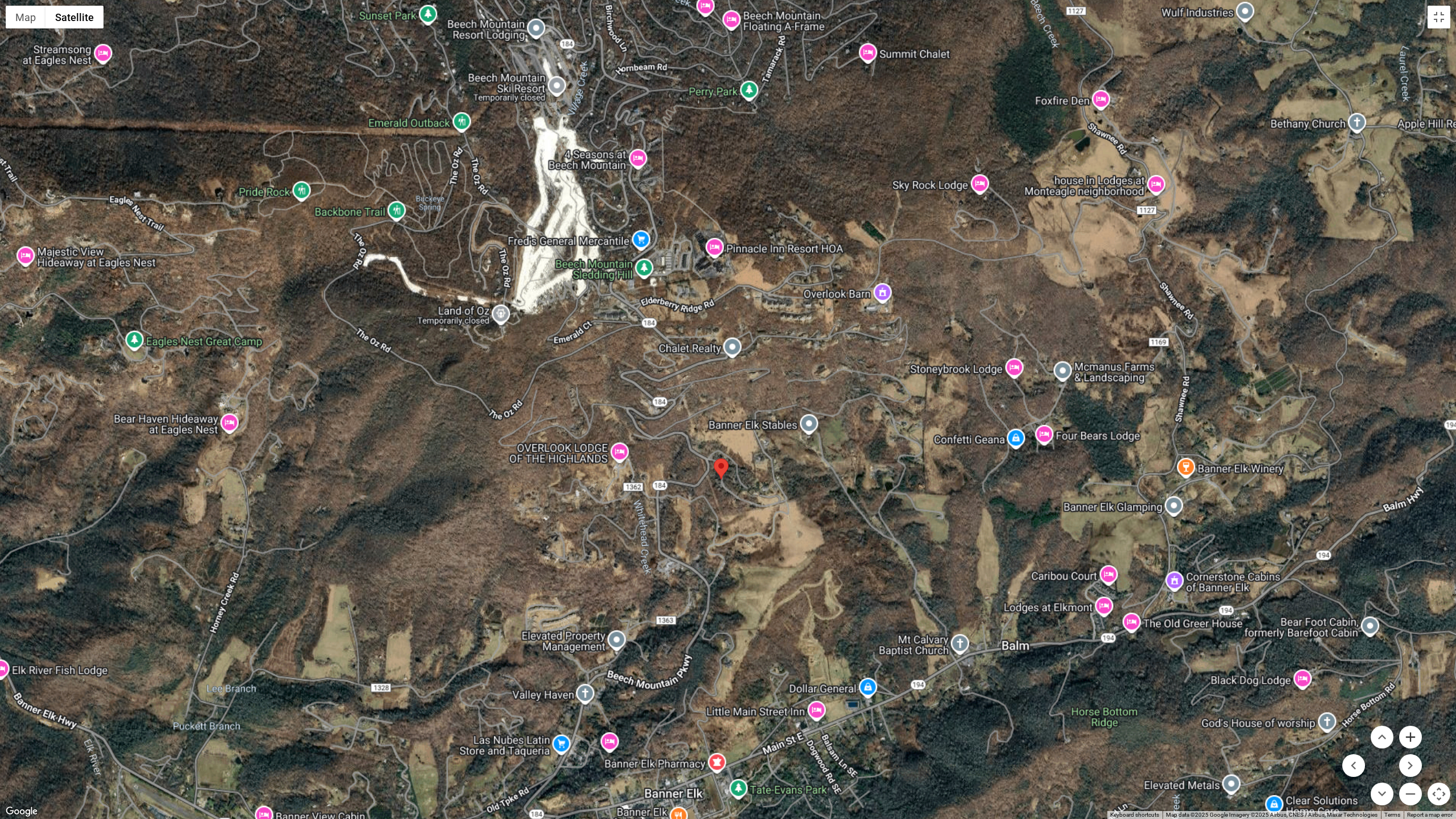
click at [1412, 730] on button "Zoom in" at bounding box center [1410, 737] width 23 height 23
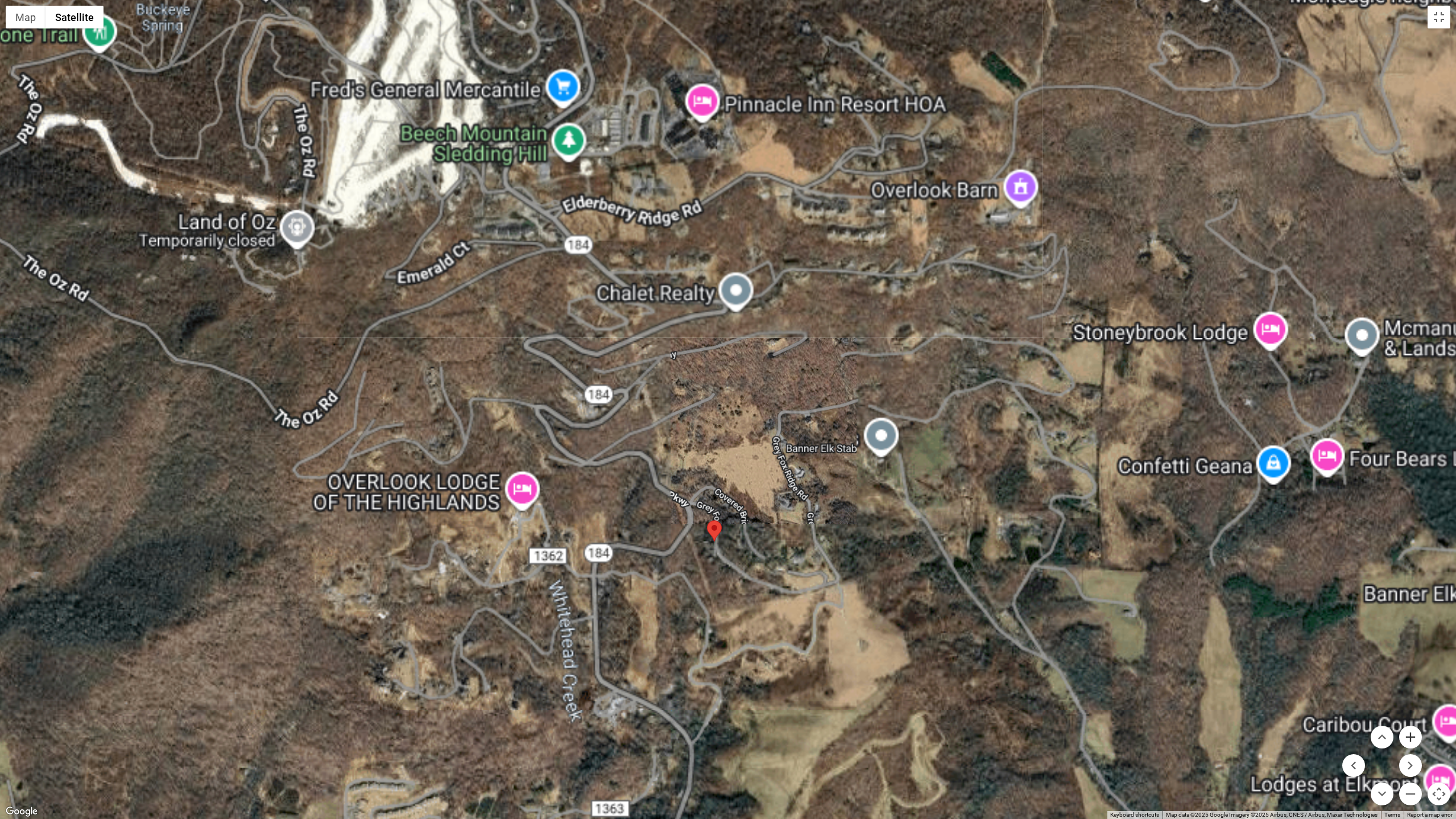
click at [1412, 730] on button "Zoom in" at bounding box center [1410, 737] width 23 height 23
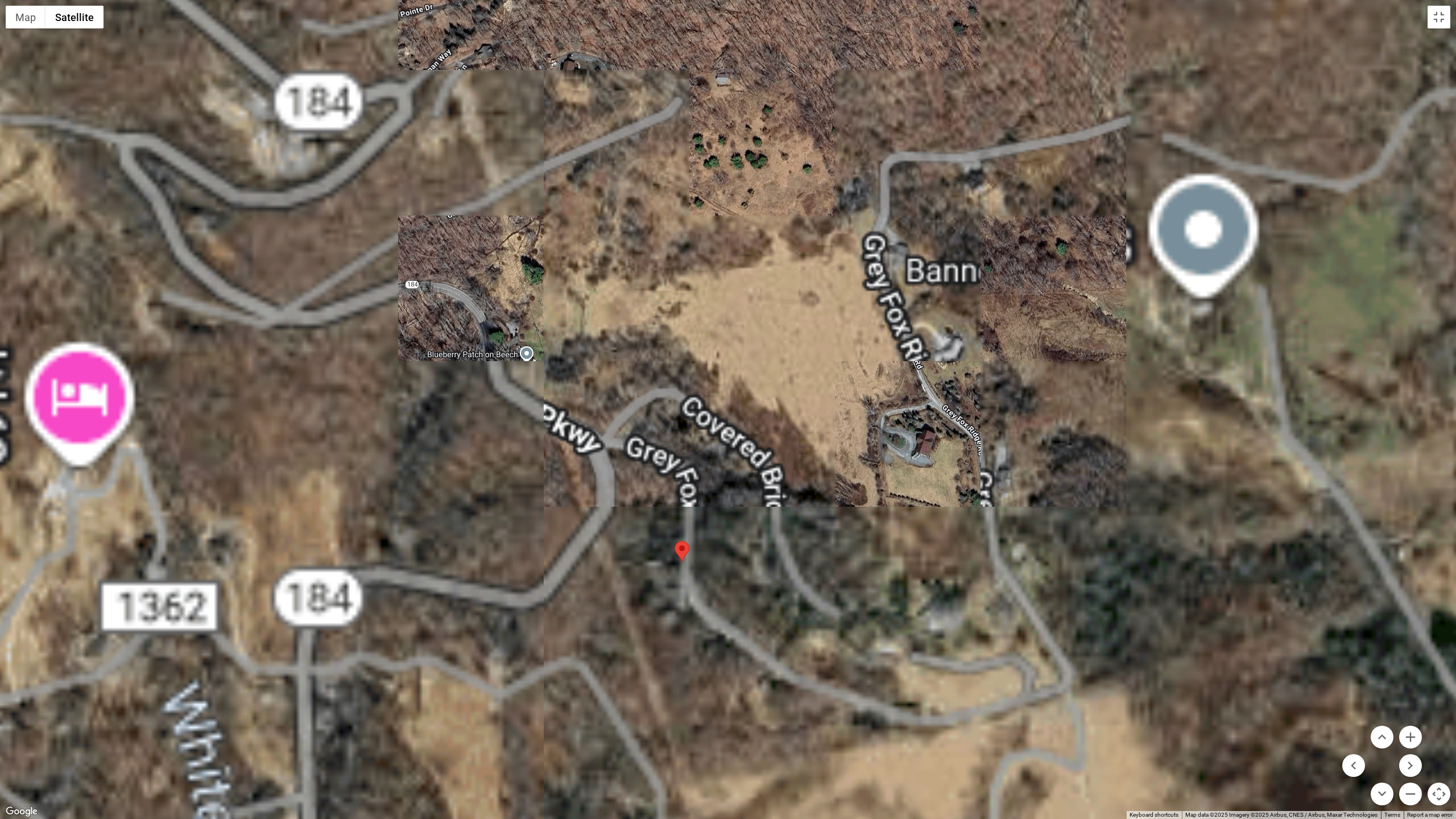
drag, startPoint x: 772, startPoint y: 606, endPoint x: 768, endPoint y: 346, distance: 260.0
click at [768, 346] on div at bounding box center [728, 409] width 1456 height 819
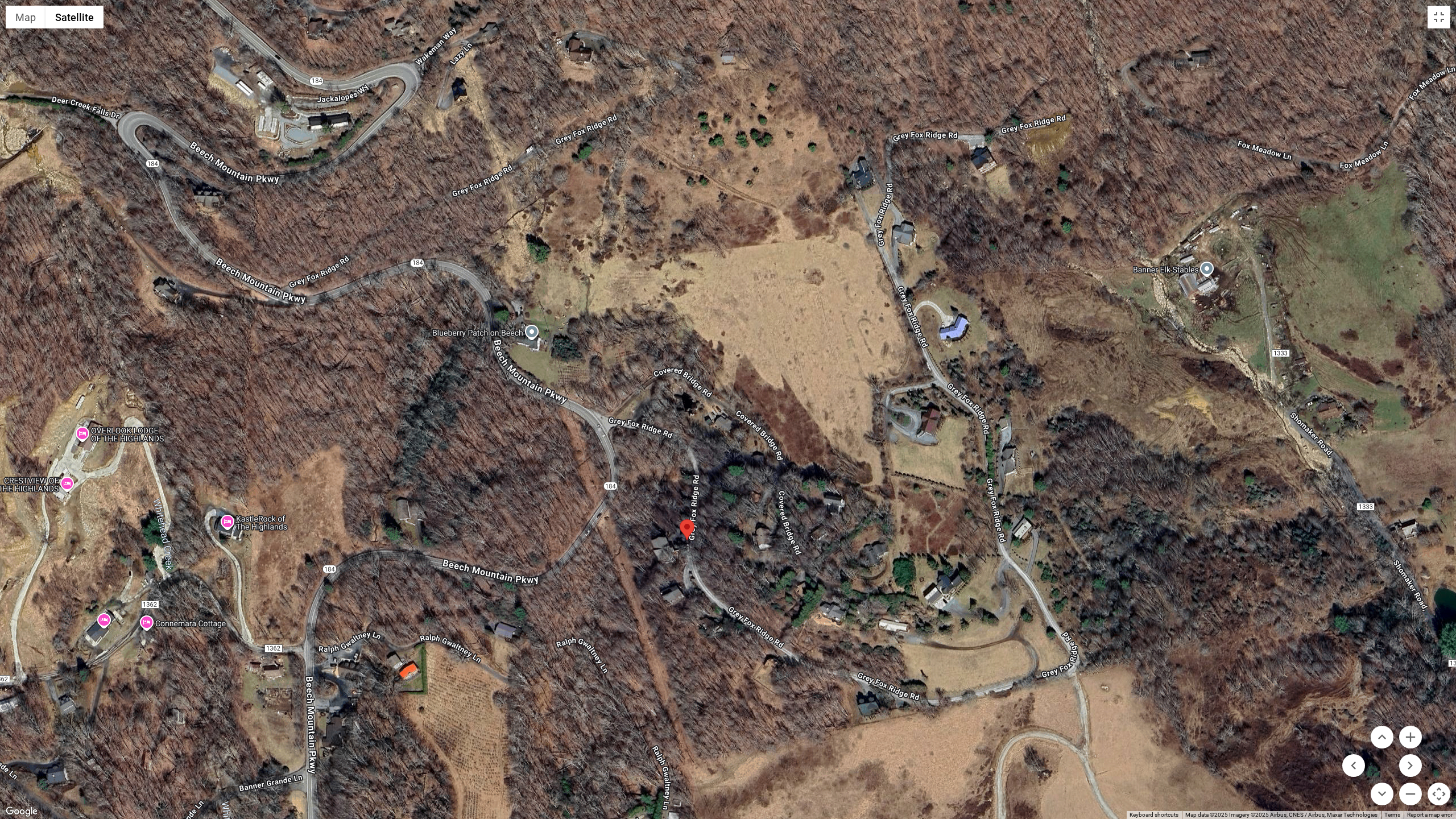
drag, startPoint x: 810, startPoint y: 465, endPoint x: 811, endPoint y: 455, distance: 10.0
click at [811, 455] on div at bounding box center [728, 409] width 1456 height 819
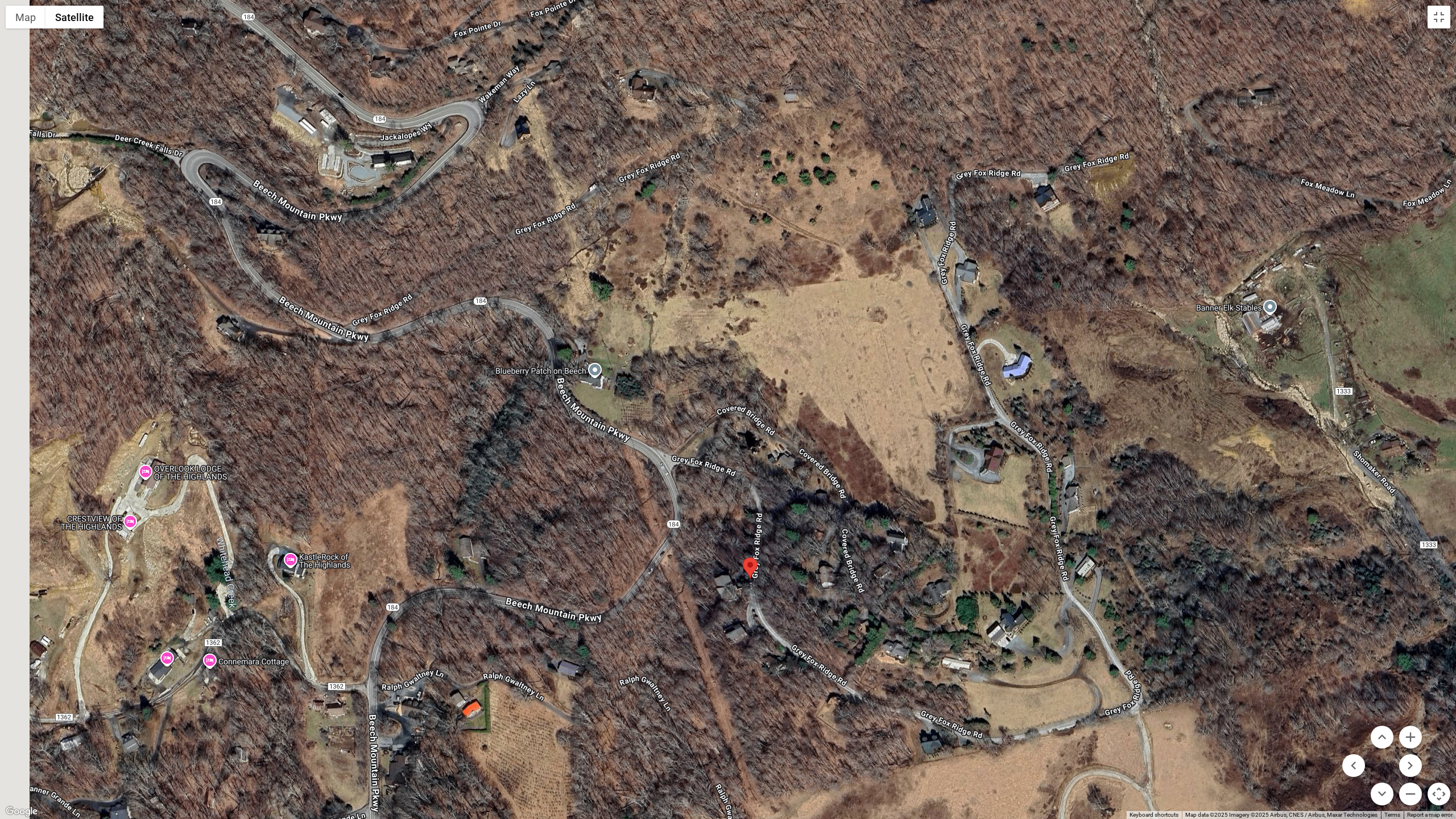
drag, startPoint x: 694, startPoint y: 338, endPoint x: 768, endPoint y: 398, distance: 95.3
click at [768, 398] on div at bounding box center [728, 409] width 1456 height 819
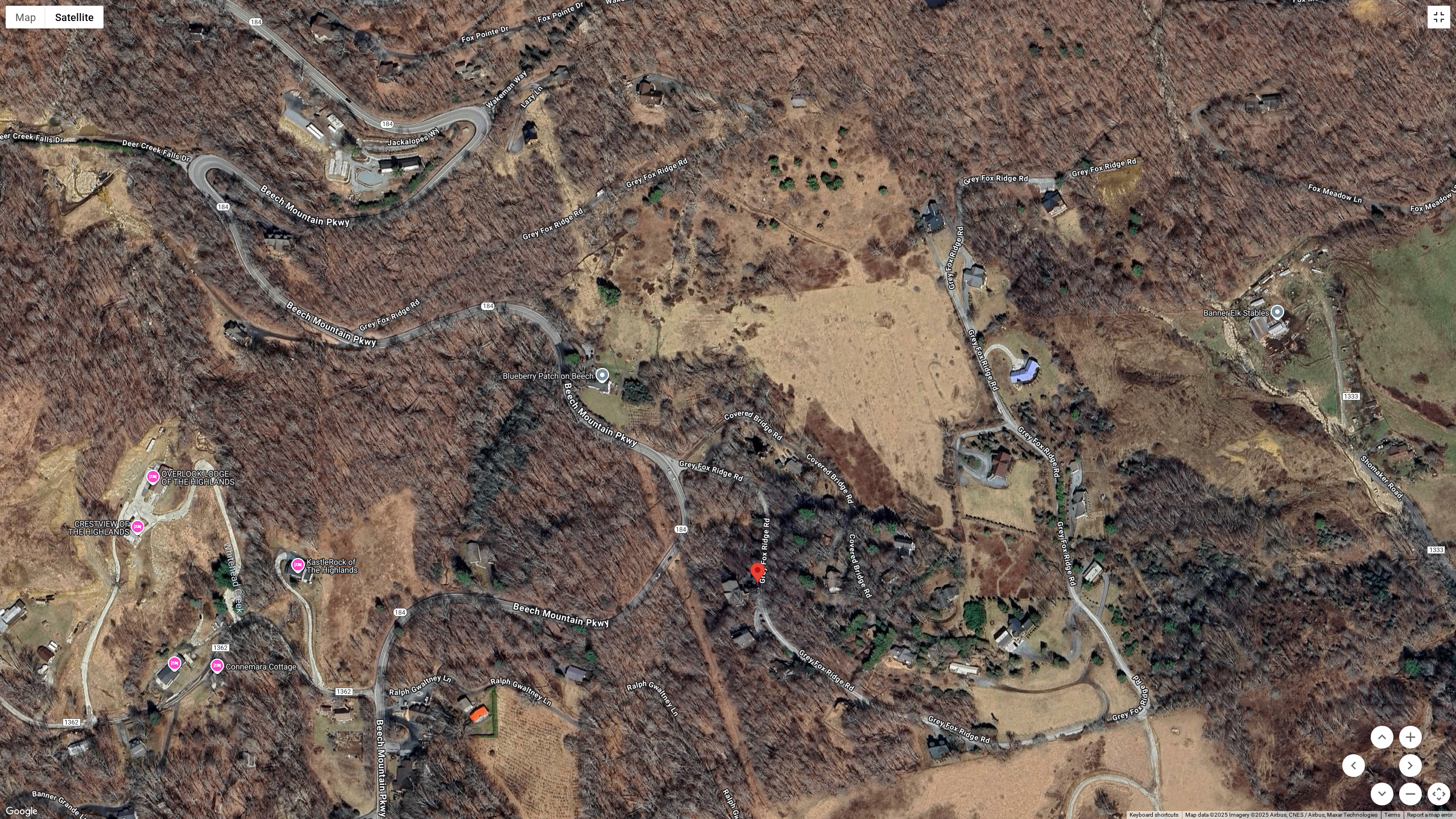
click at [1434, 14] on button "Toggle fullscreen view" at bounding box center [1439, 17] width 23 height 23
